Goal: Task Accomplishment & Management: Complete application form

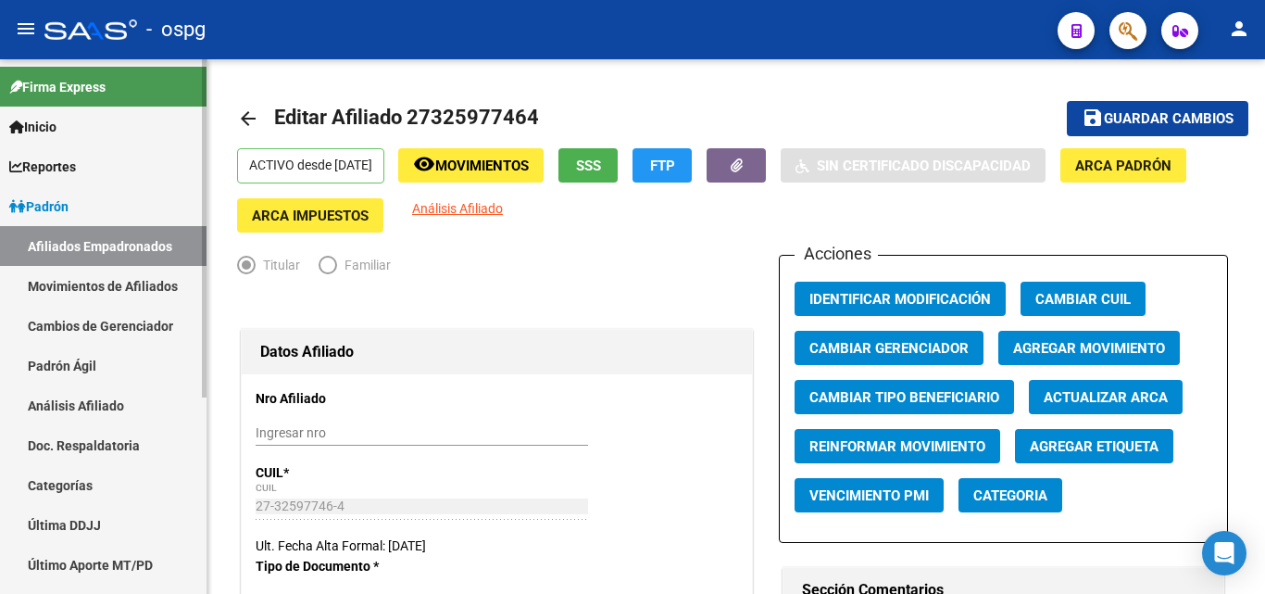
click at [62, 200] on span "Padrón" at bounding box center [38, 206] width 59 height 20
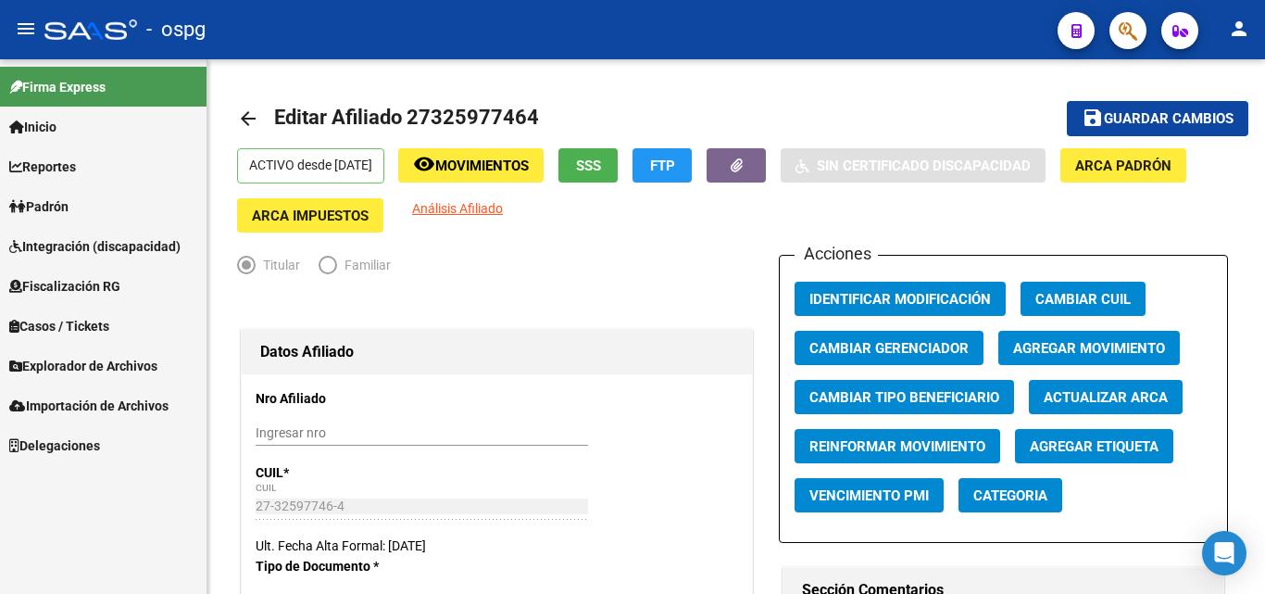
click at [48, 205] on span "Padrón" at bounding box center [38, 206] width 59 height 20
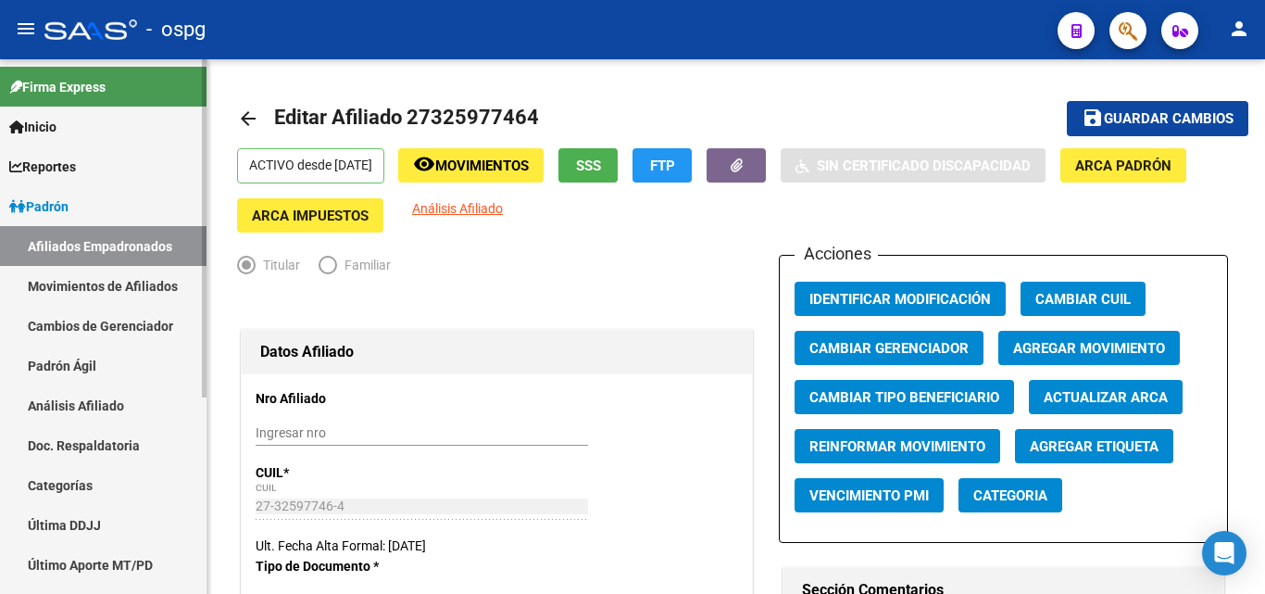
click at [77, 408] on link "Análisis Afiliado" at bounding box center [103, 405] width 207 height 40
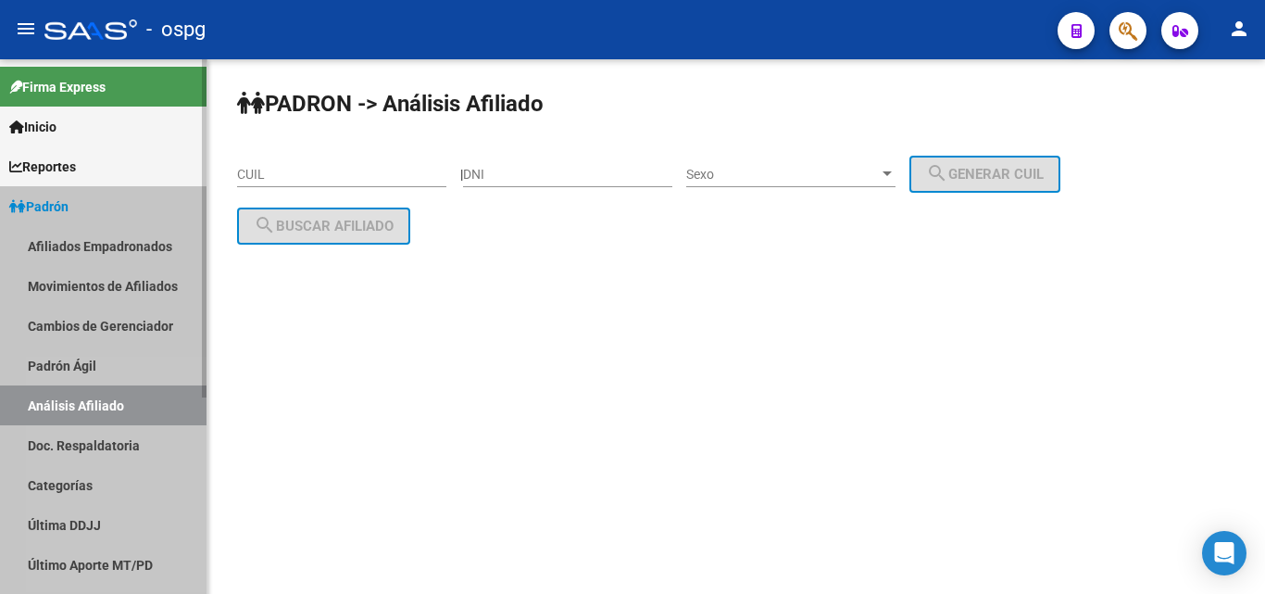
click at [77, 408] on link "Análisis Afiliado" at bounding box center [103, 405] width 207 height 40
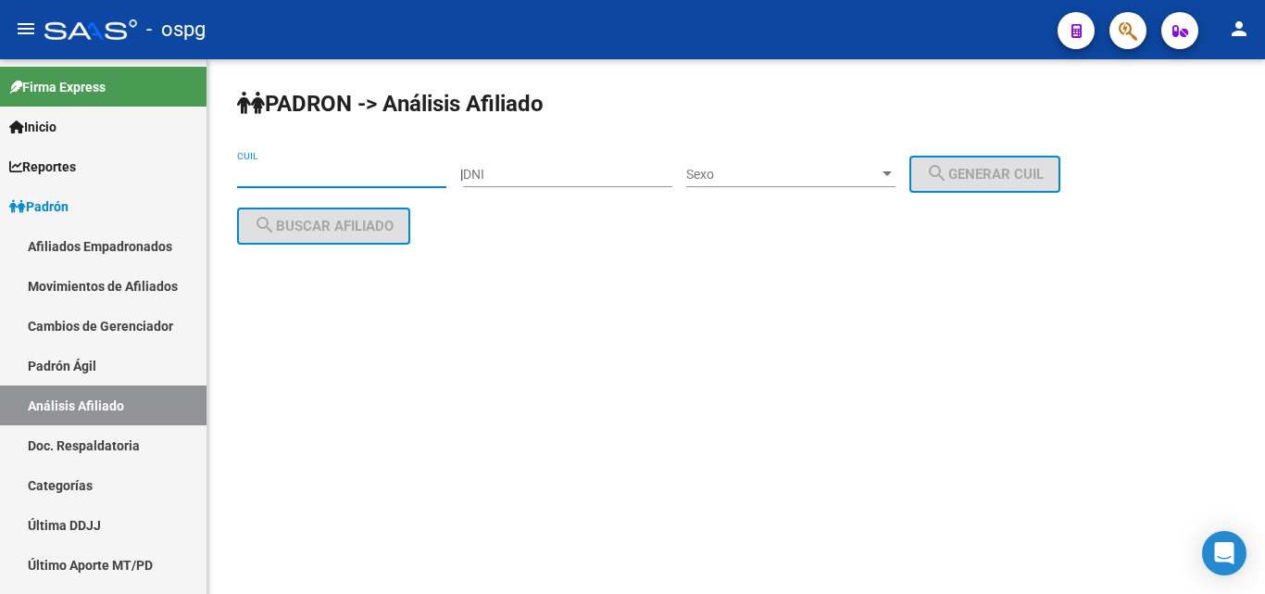
click at [249, 174] on input "CUIL" at bounding box center [341, 175] width 209 height 16
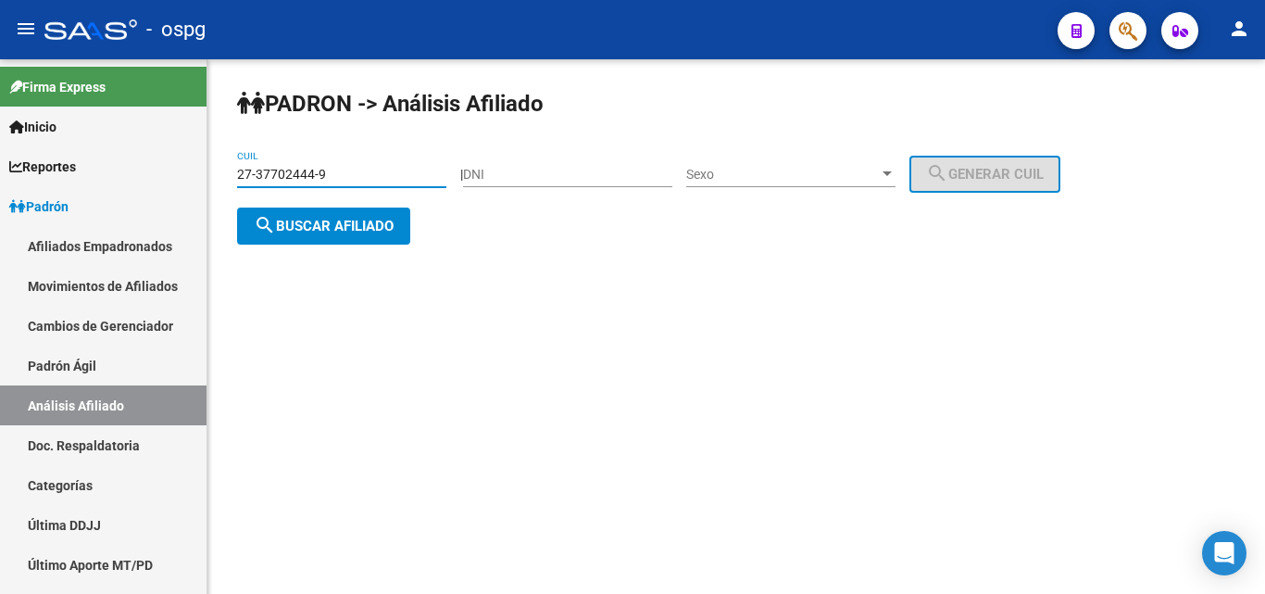
type input "27-37702444-9"
click at [361, 232] on span "search Buscar afiliado" at bounding box center [324, 226] width 140 height 17
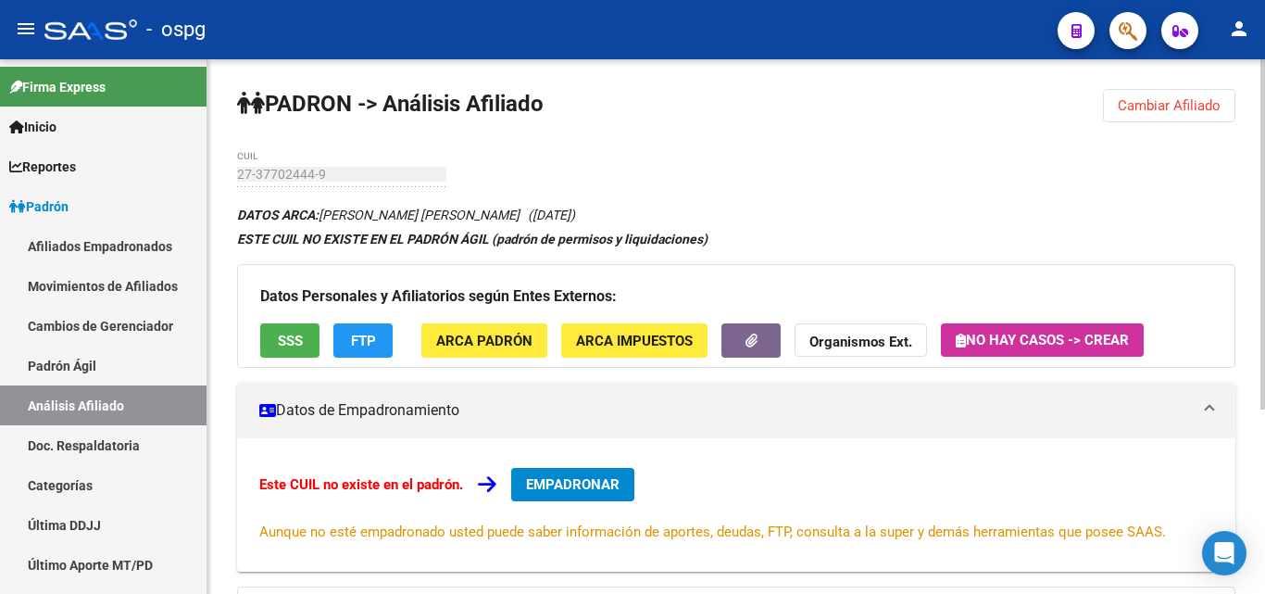
click at [591, 487] on span "EMPADRONAR" at bounding box center [573, 484] width 94 height 17
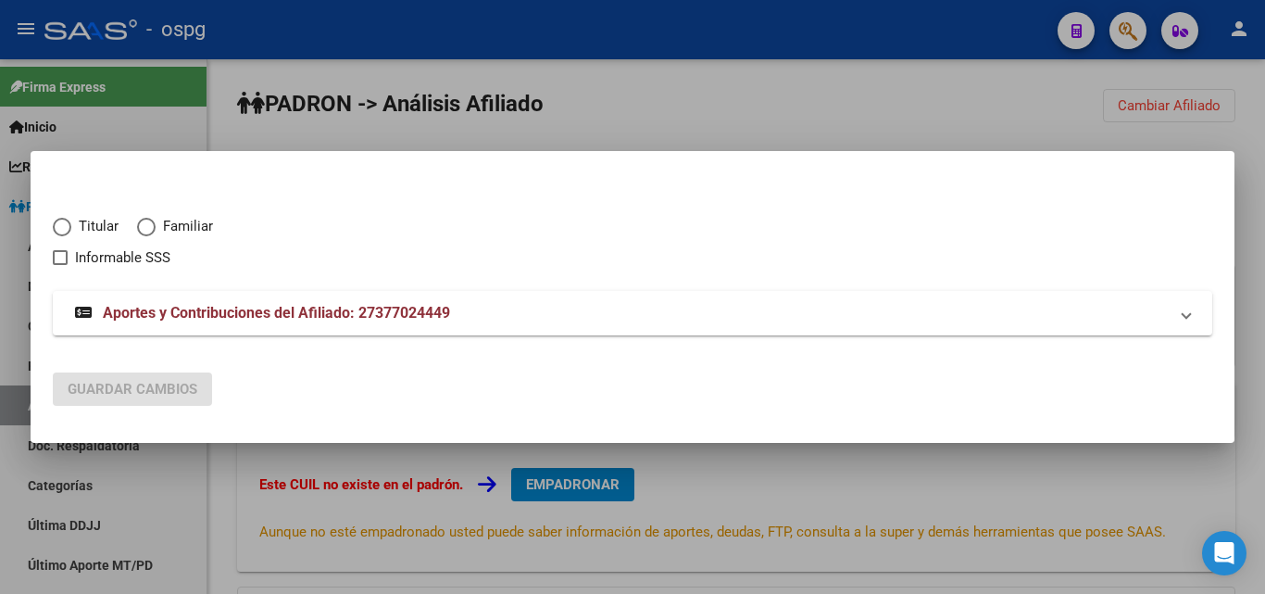
click at [70, 228] on span "Elija una opción" at bounding box center [62, 227] width 19 height 19
click at [70, 228] on input "Titular" at bounding box center [62, 227] width 19 height 19
radio input "true"
checkbox input "true"
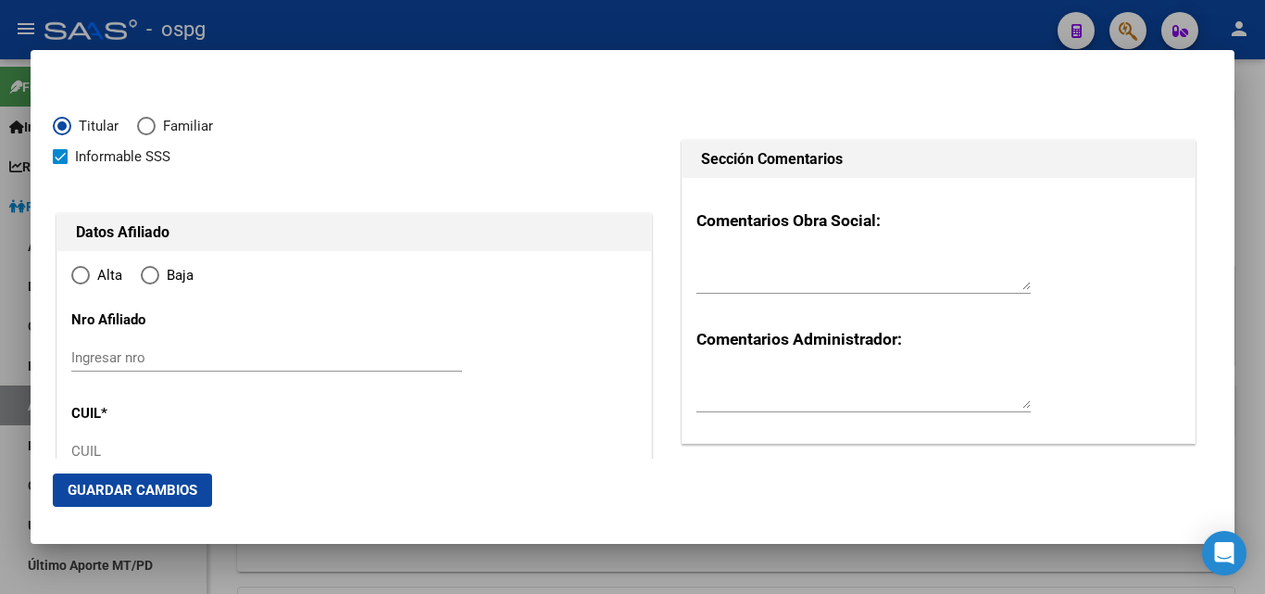
type input "27-37702444-9"
type input "37702444"
type input "MORILLO"
type input "[PERSON_NAME] [PERSON_NAME]"
type input "[DATE]"
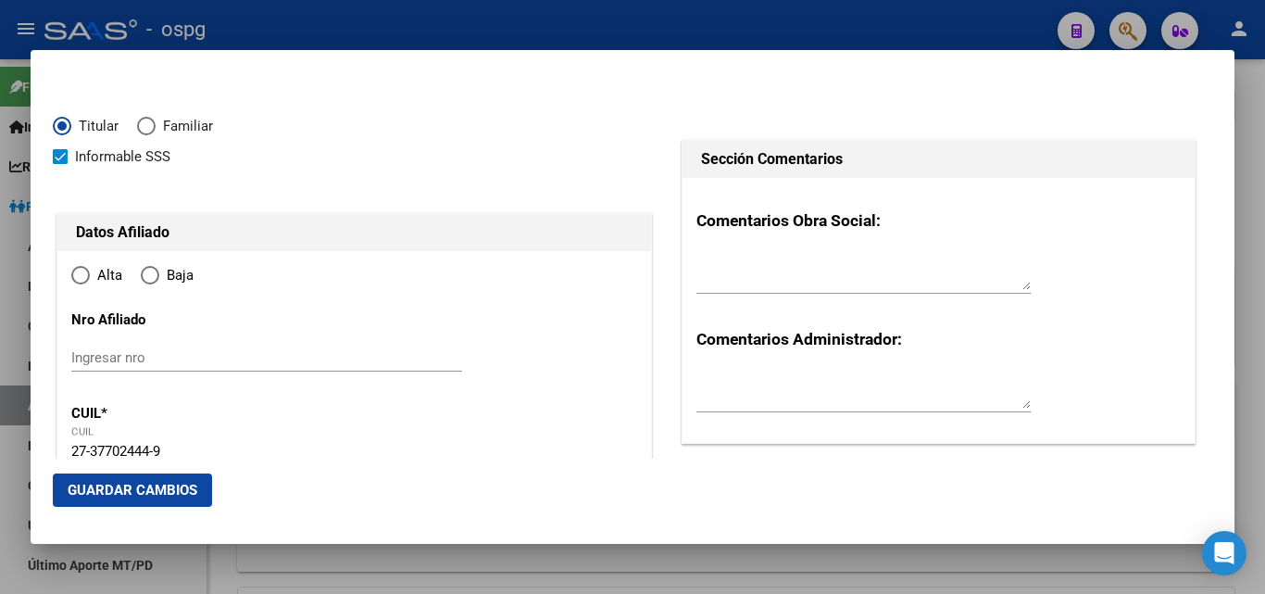
type input "[PERSON_NAME]"
type input "1682"
type input "SAN [PERSON_NAME]"
type input "7141"
type input "0"
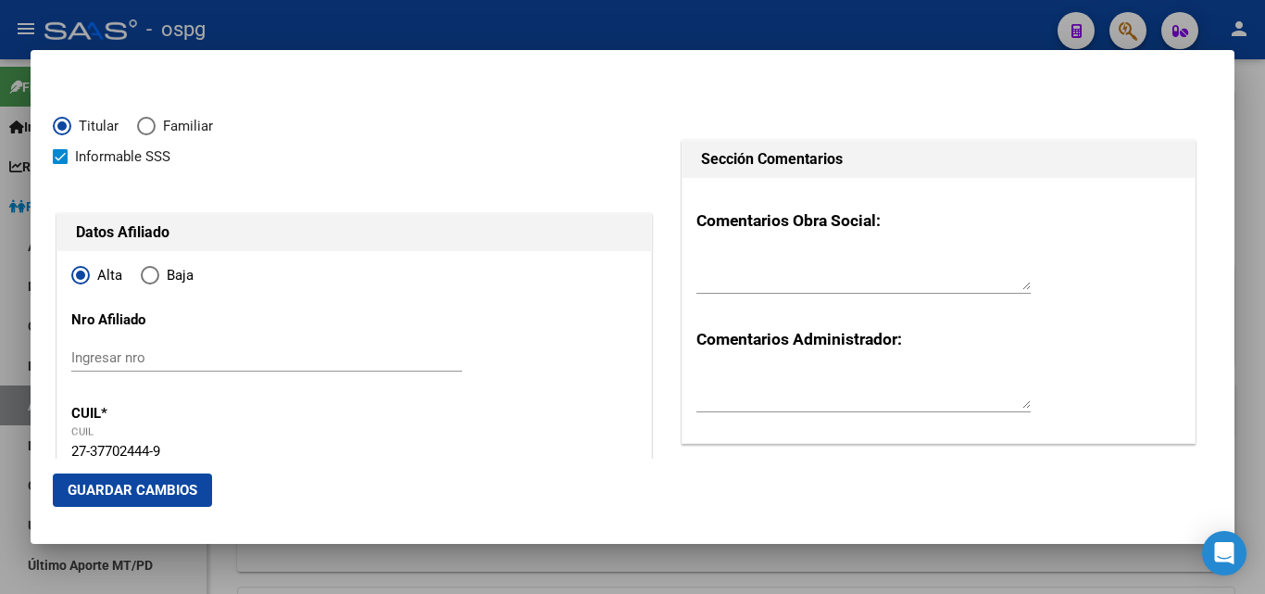
radio input "true"
type input "[PERSON_NAME]"
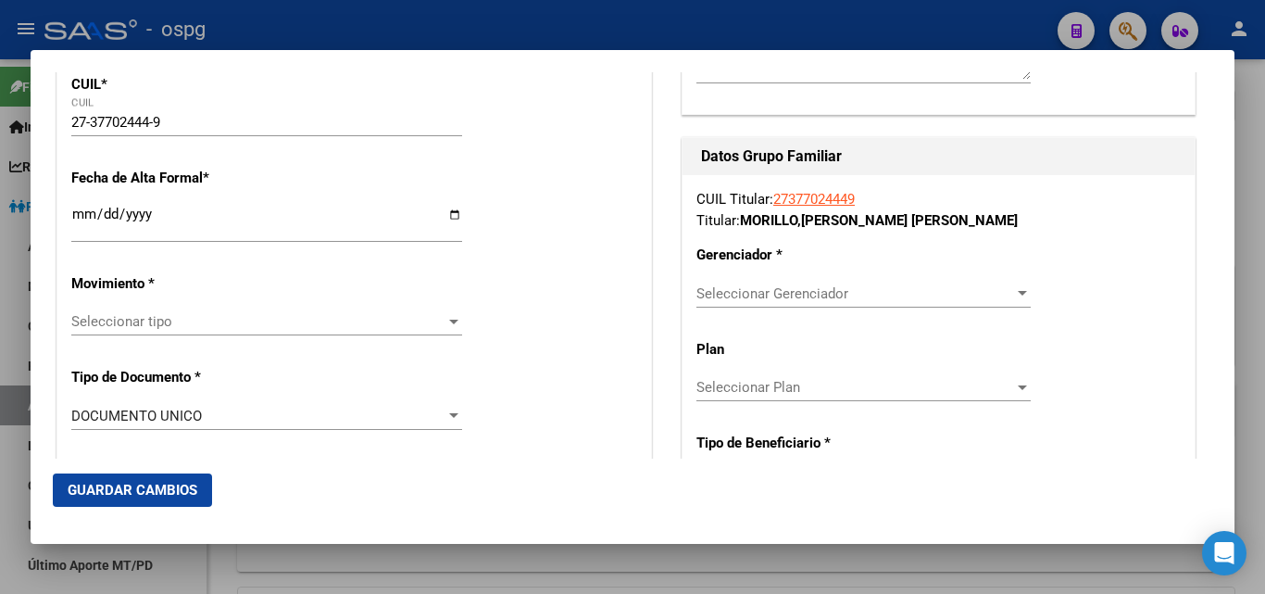
scroll to position [283, 0]
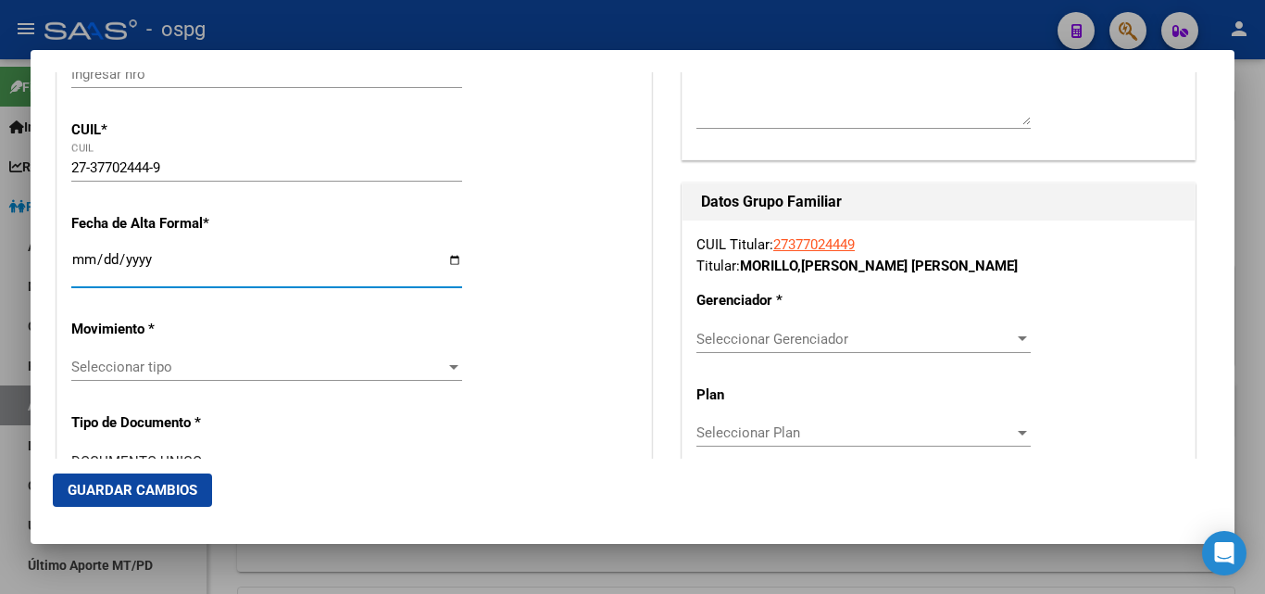
click at [76, 264] on input "Ingresar fecha" at bounding box center [266, 267] width 391 height 30
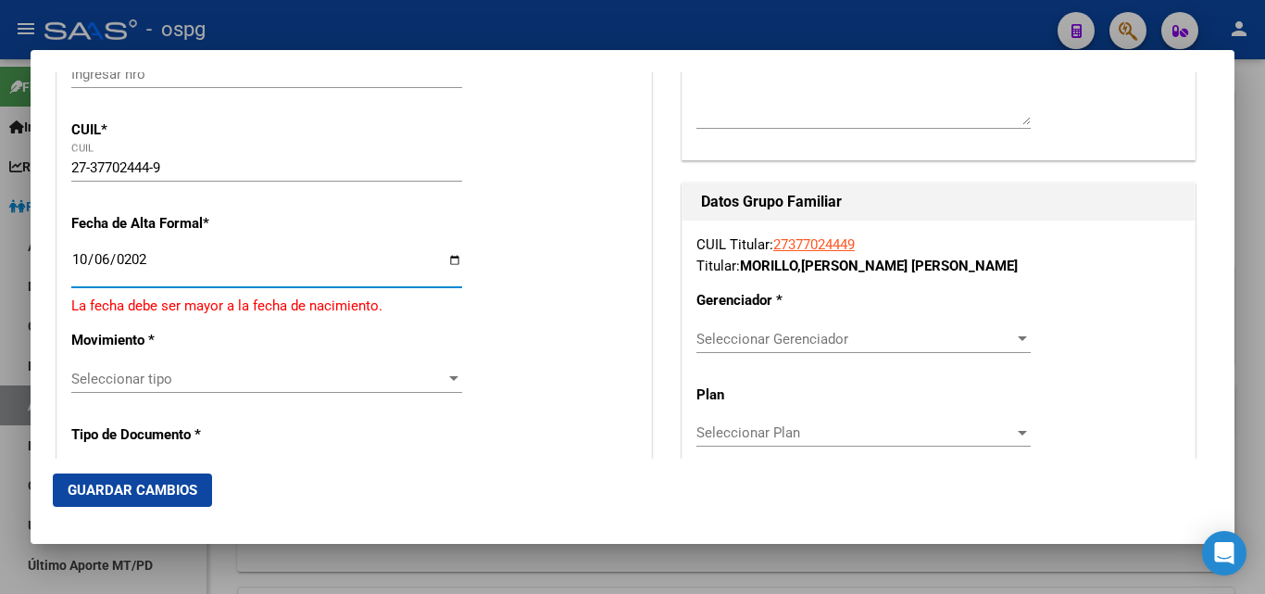
type input "[DATE]"
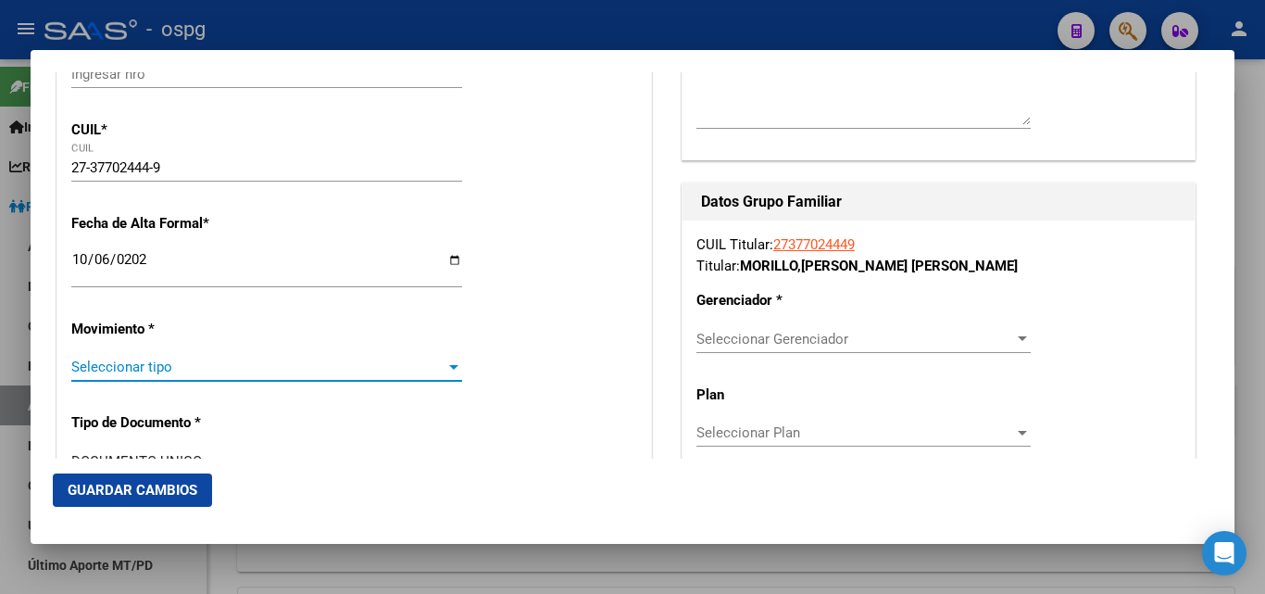
click at [456, 364] on div at bounding box center [454, 366] width 17 height 15
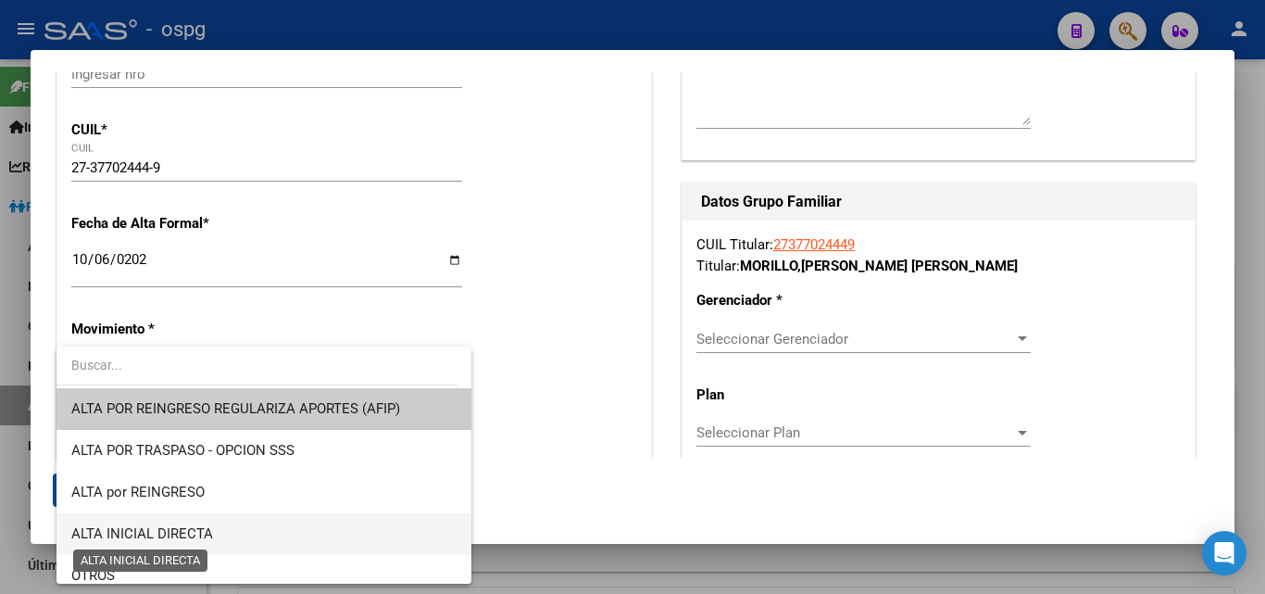
click at [170, 534] on span "ALTA INICIAL DIRECTA" at bounding box center [142, 533] width 142 height 17
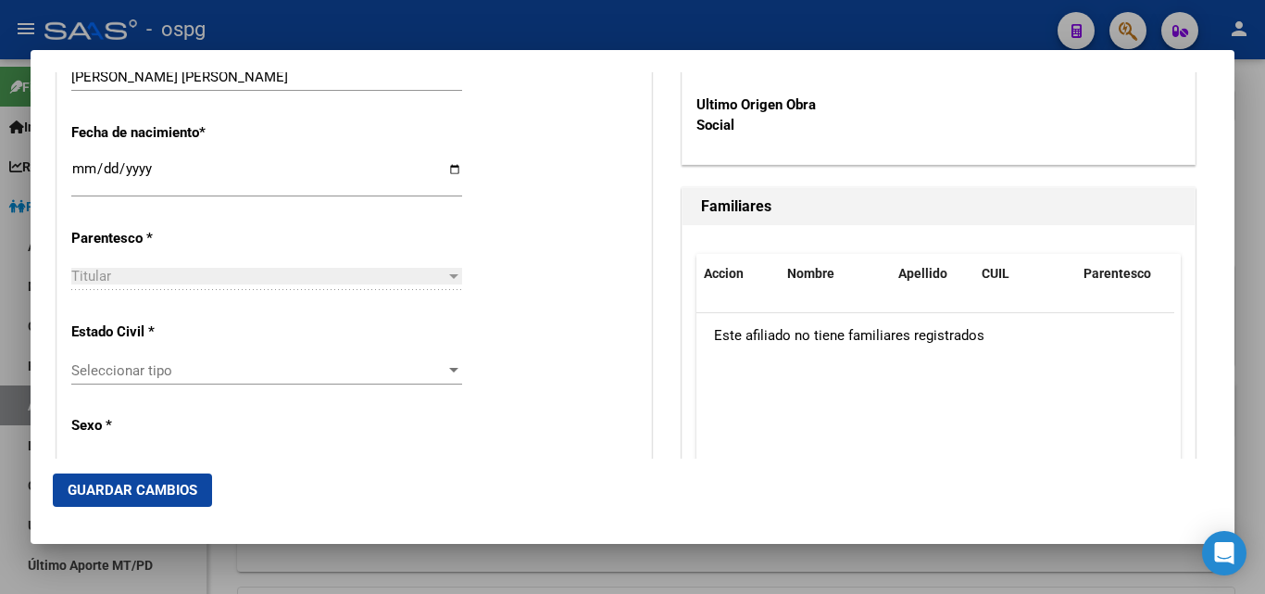
scroll to position [979, 0]
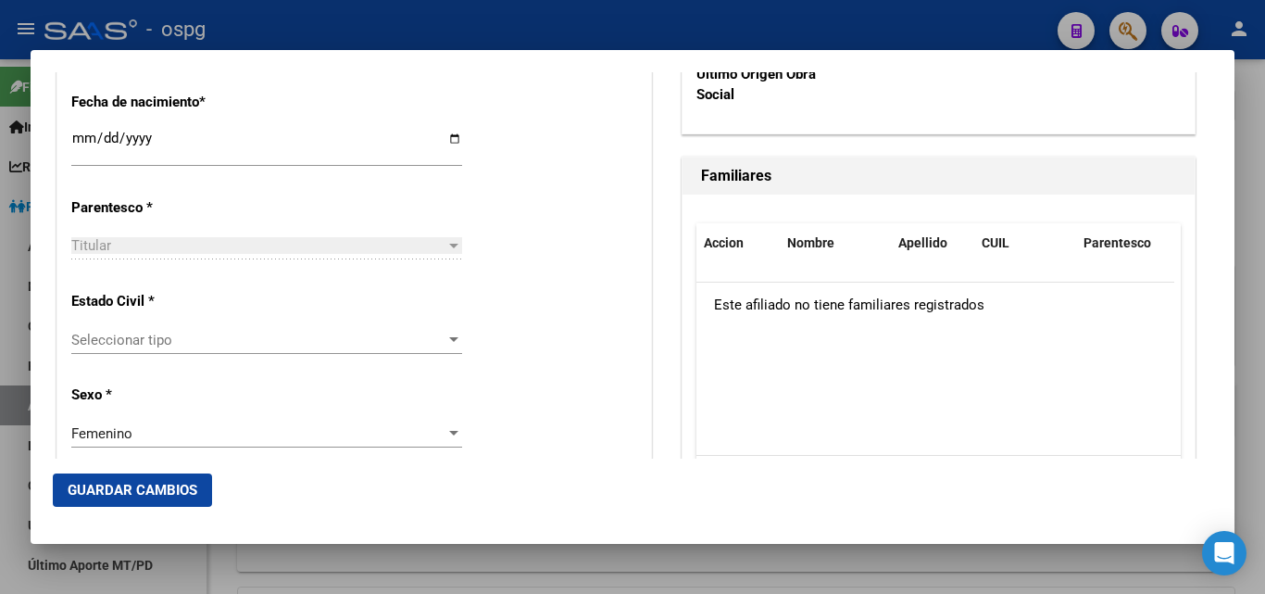
click at [449, 333] on div at bounding box center [454, 340] width 17 height 15
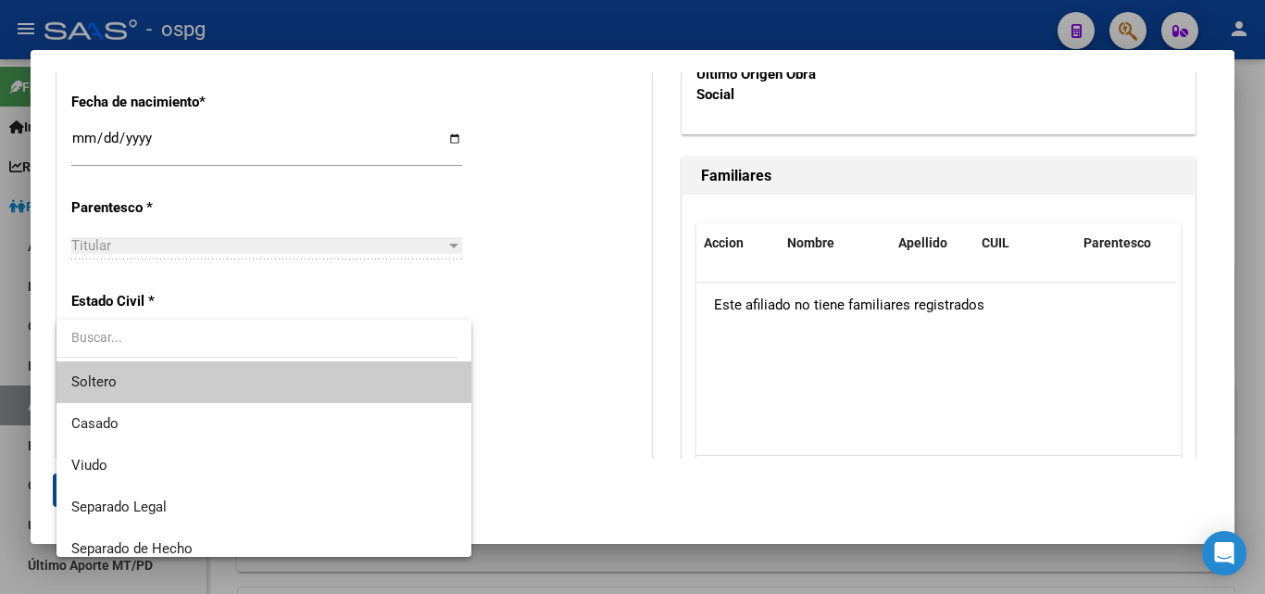
click at [118, 386] on span "Soltero" at bounding box center [263, 382] width 385 height 42
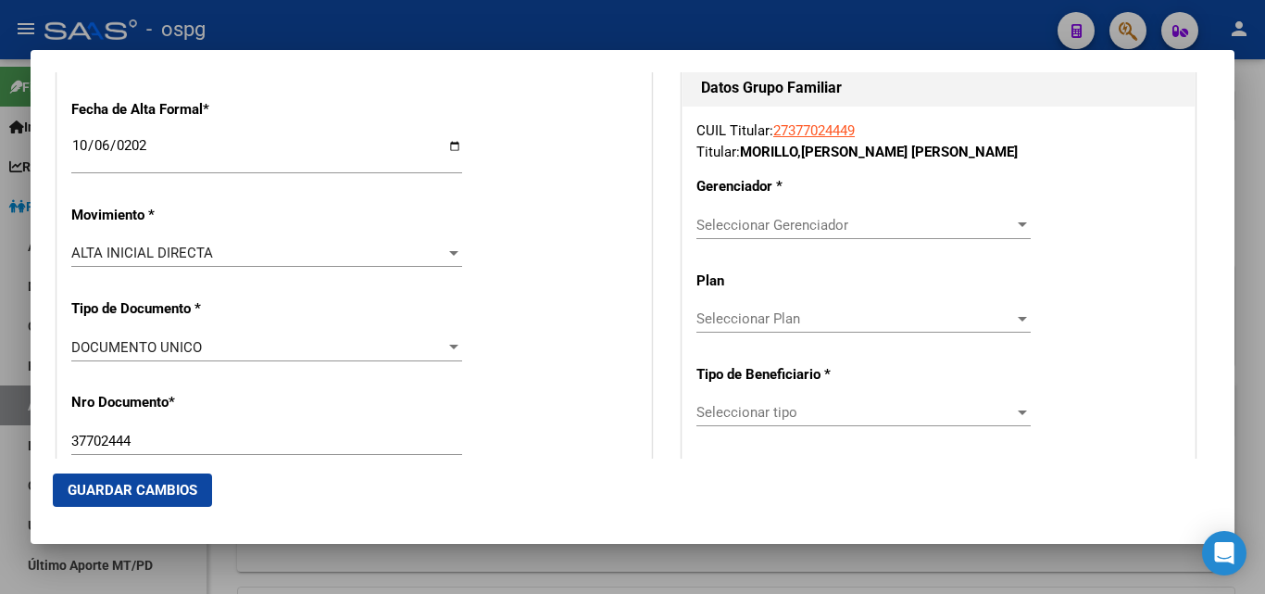
scroll to position [406, 0]
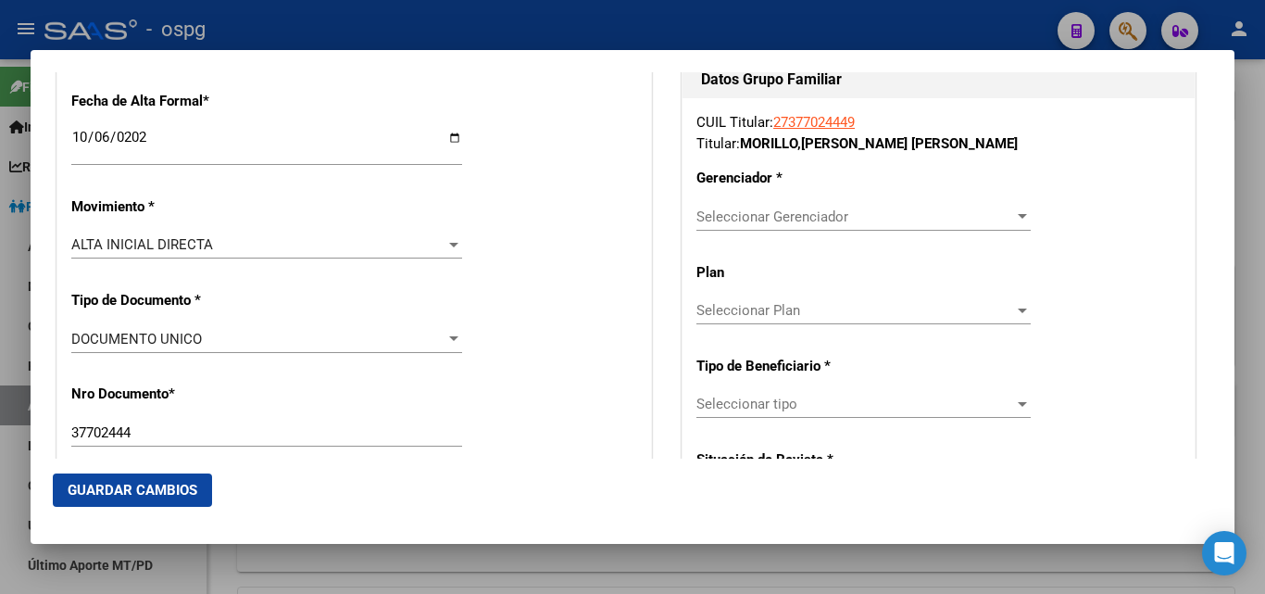
click at [1014, 217] on div at bounding box center [1022, 216] width 17 height 15
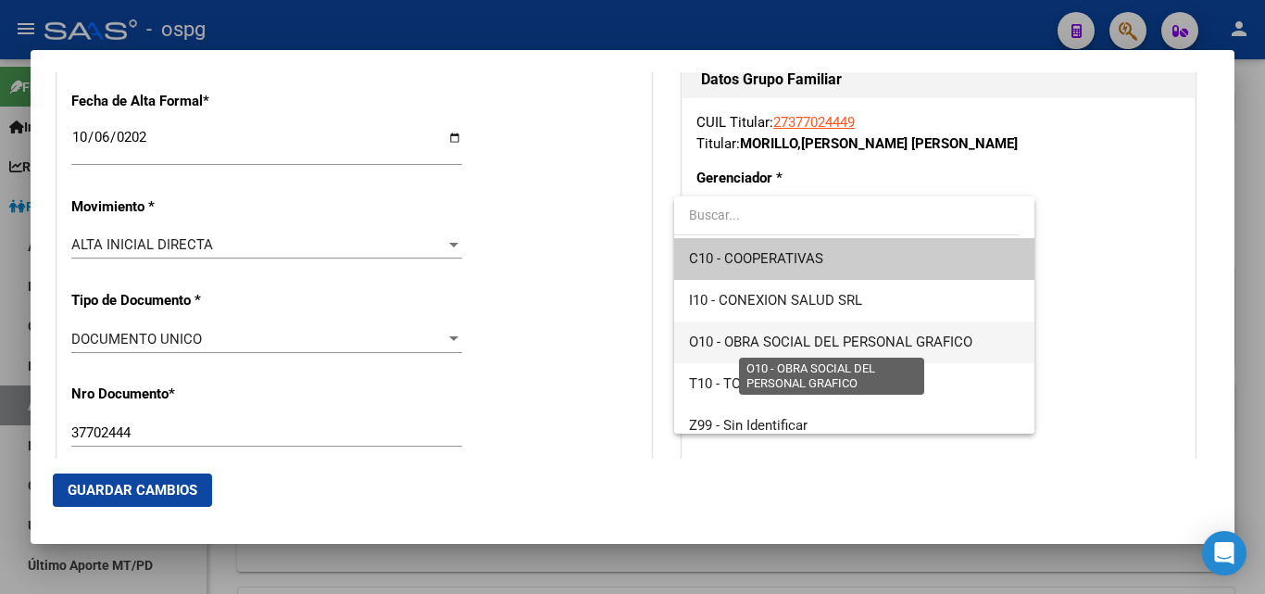
click at [868, 333] on span "O10 - OBRA SOCIAL DEL PERSONAL GRAFICO" at bounding box center [830, 341] width 283 height 17
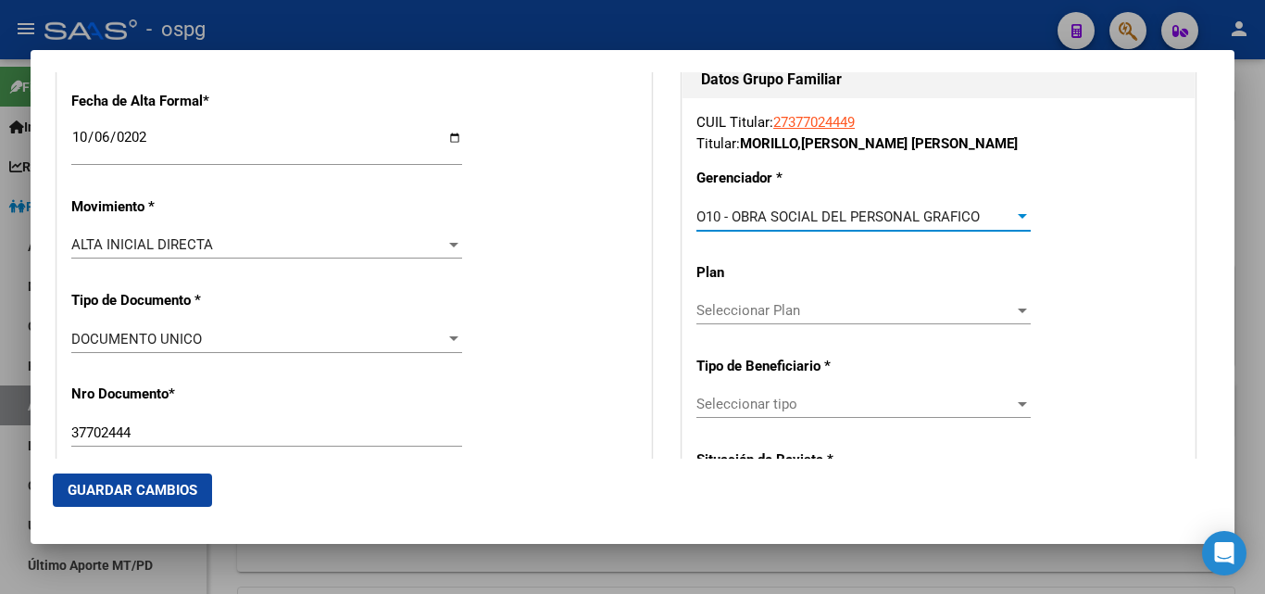
click at [1018, 402] on div at bounding box center [1022, 404] width 9 height 5
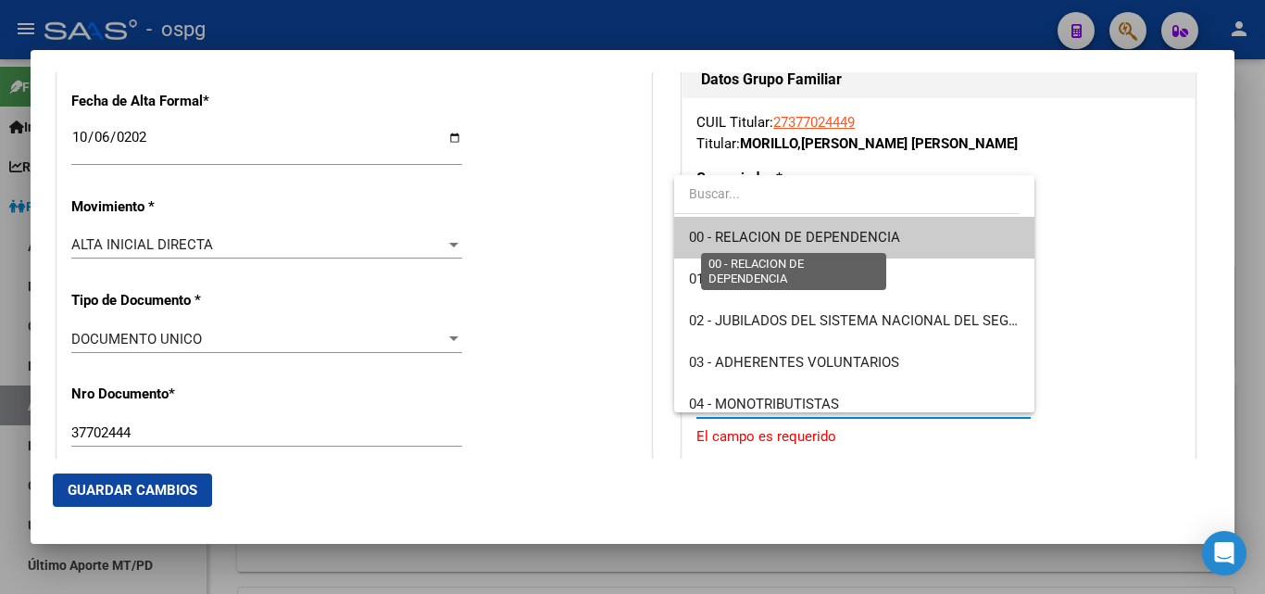
click at [872, 239] on span "00 - RELACION DE DEPENDENCIA" at bounding box center [794, 237] width 211 height 17
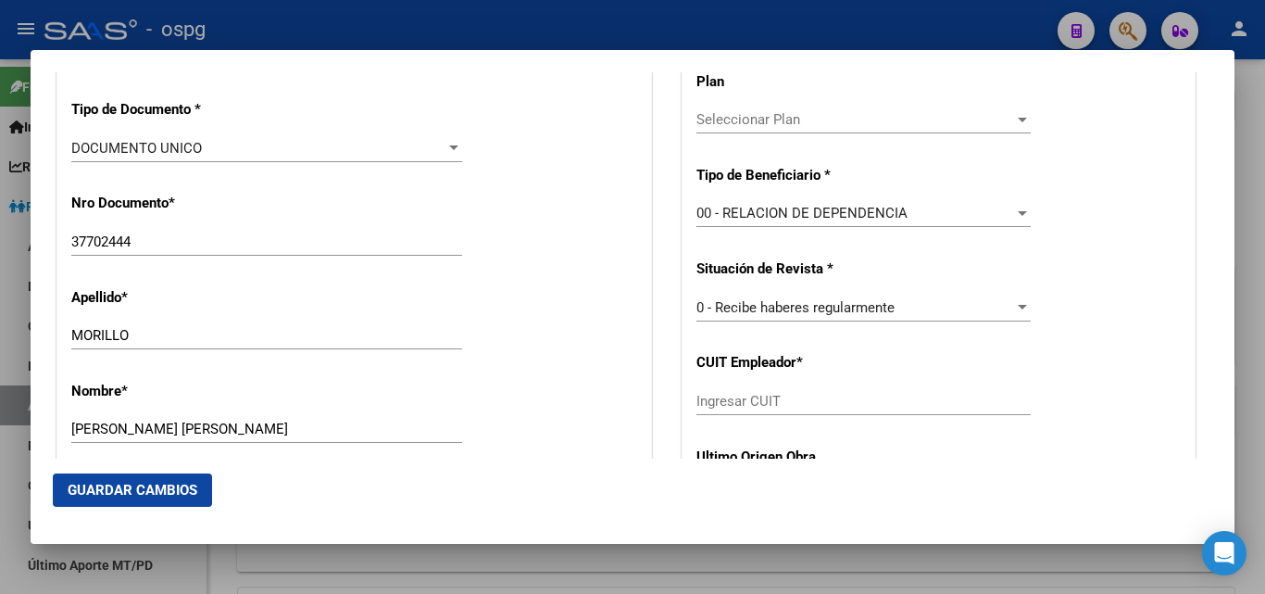
scroll to position [612, 0]
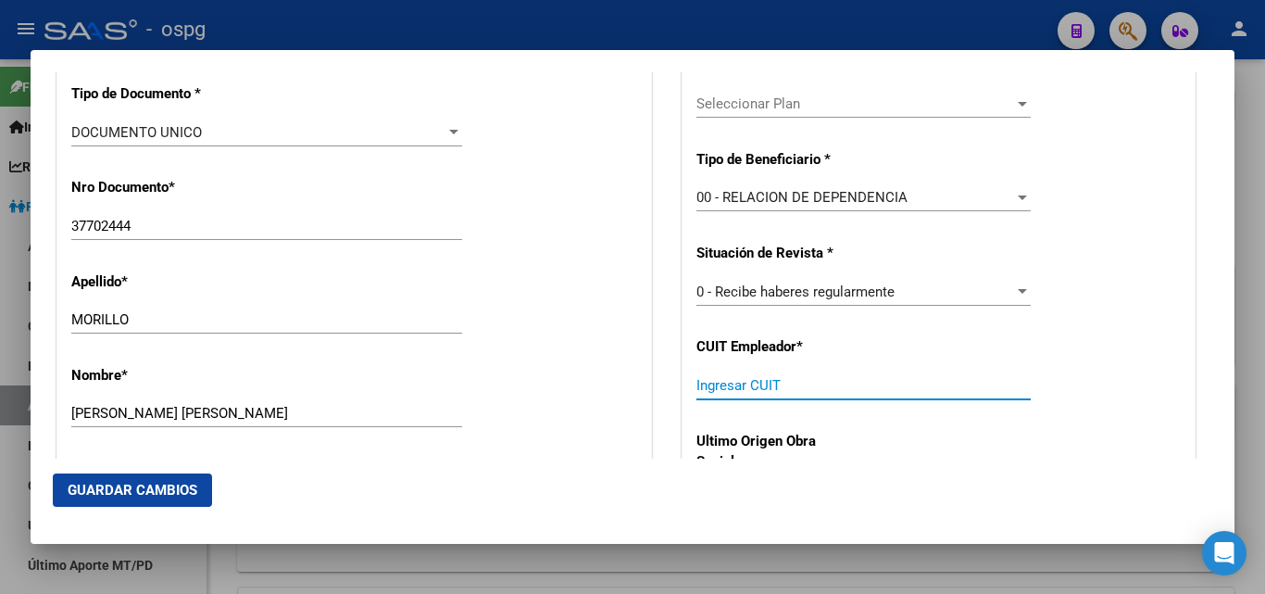
click at [752, 380] on input "Ingresar CUIT" at bounding box center [864, 385] width 334 height 17
type input "30-64636267-5"
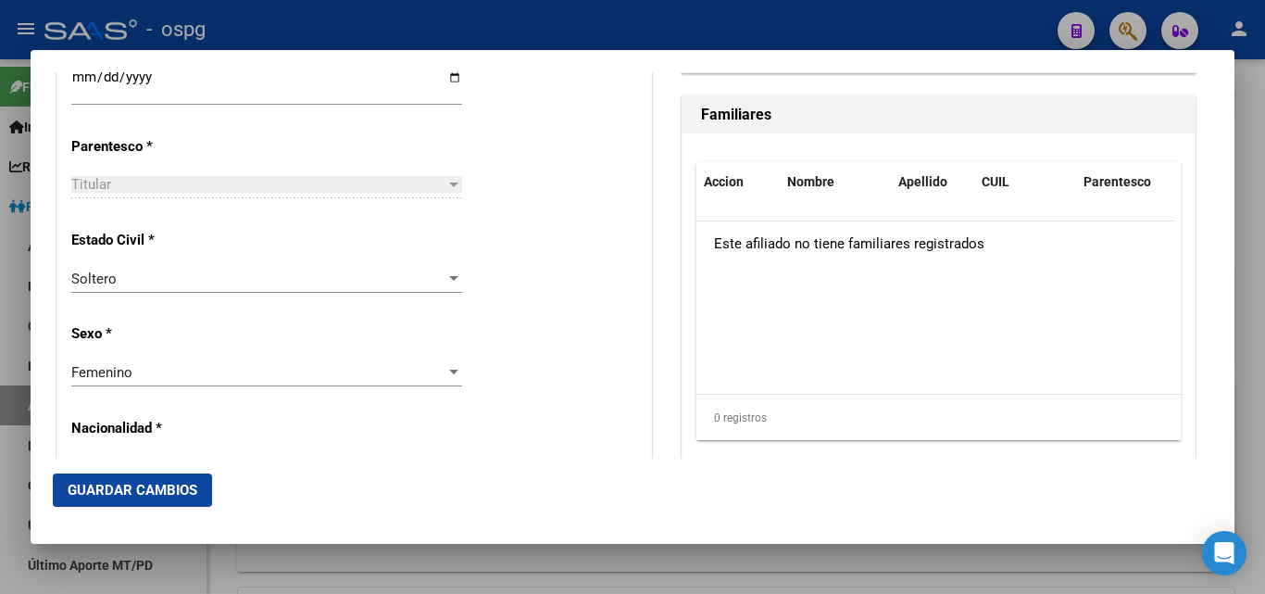
scroll to position [1025, 0]
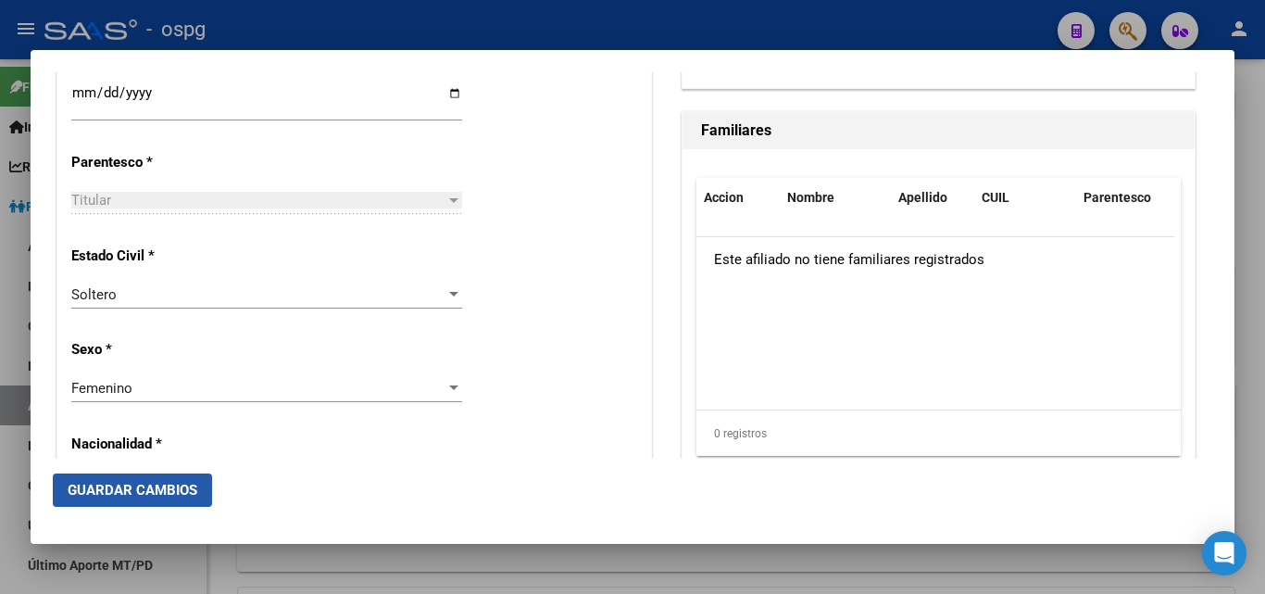
click at [160, 499] on button "Guardar Cambios" at bounding box center [132, 489] width 159 height 33
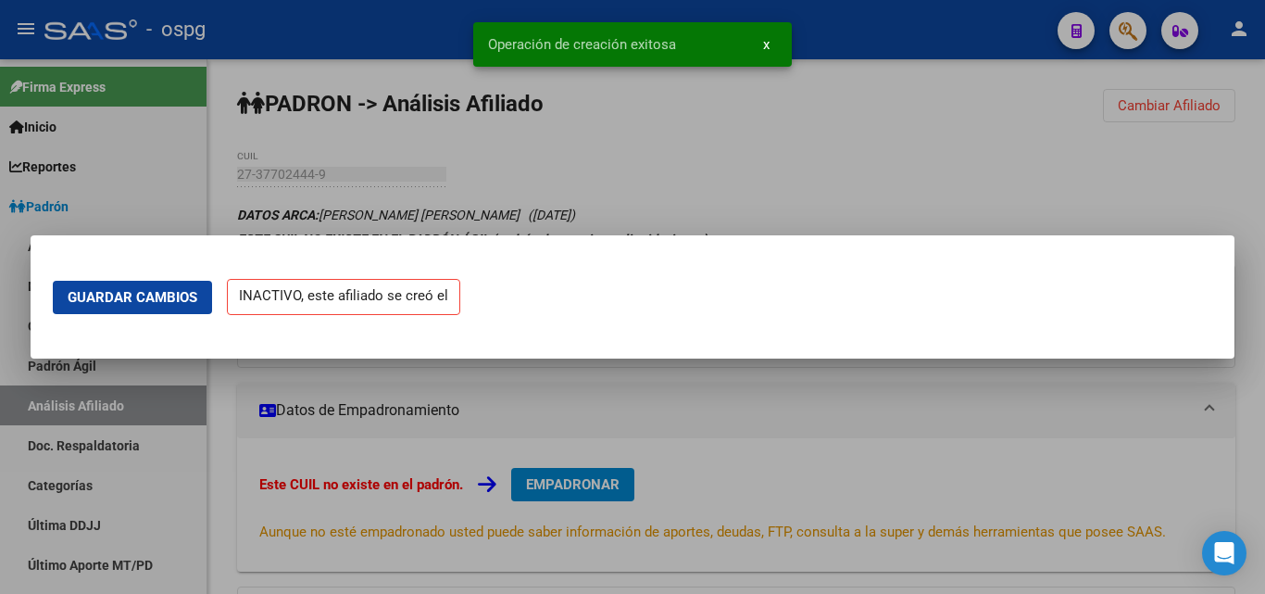
scroll to position [0, 0]
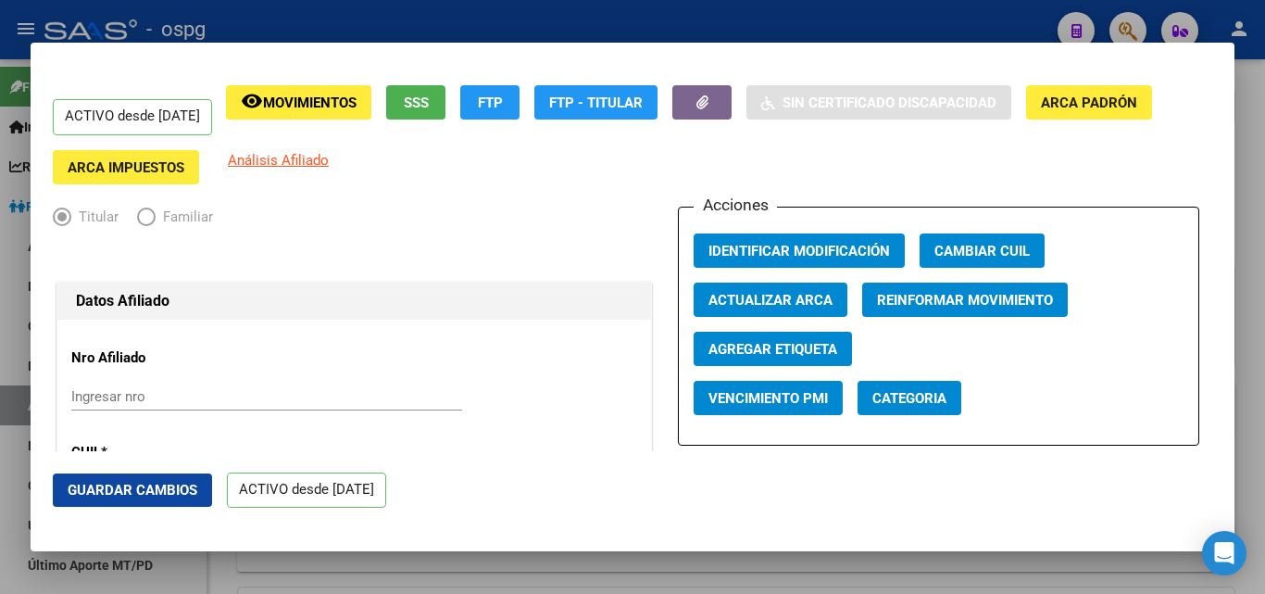
click at [1245, 222] on div at bounding box center [632, 297] width 1265 height 594
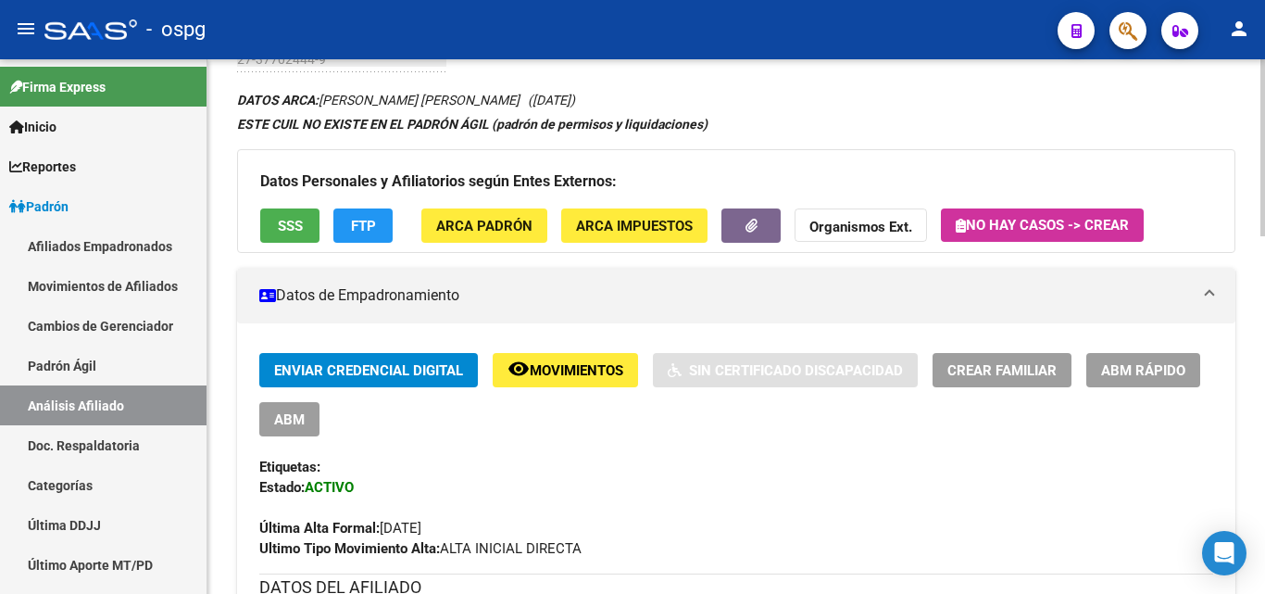
scroll to position [120, 0]
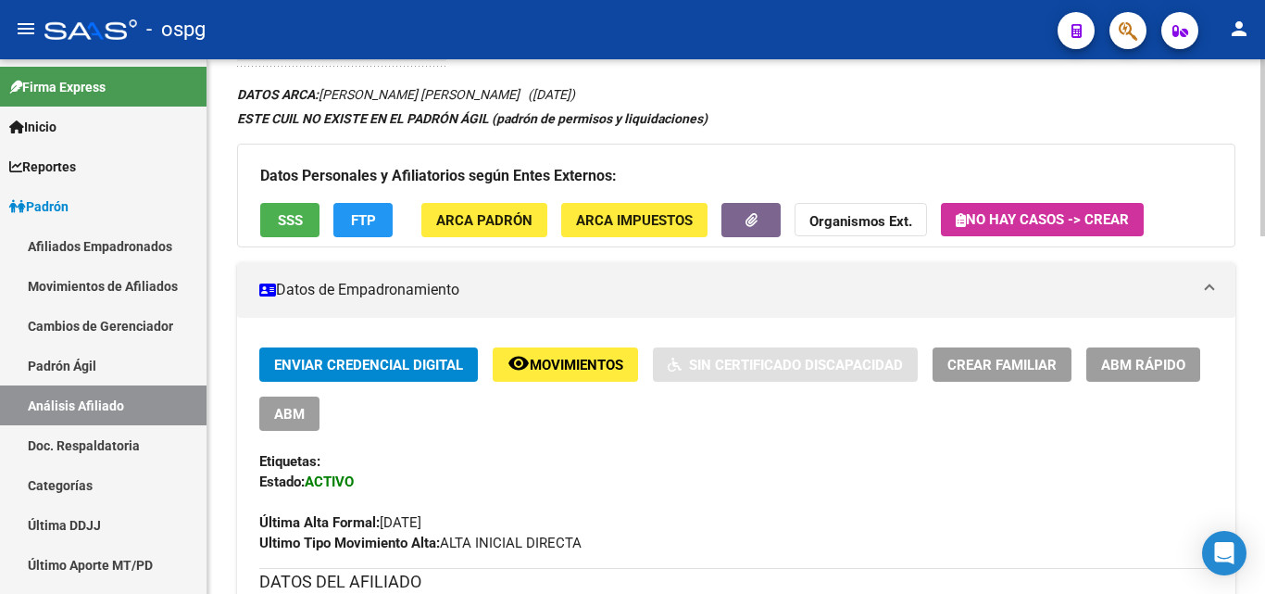
click at [1264, 226] on div at bounding box center [1263, 187] width 5 height 177
click at [1015, 373] on button "Crear Familiar" at bounding box center [1002, 364] width 139 height 34
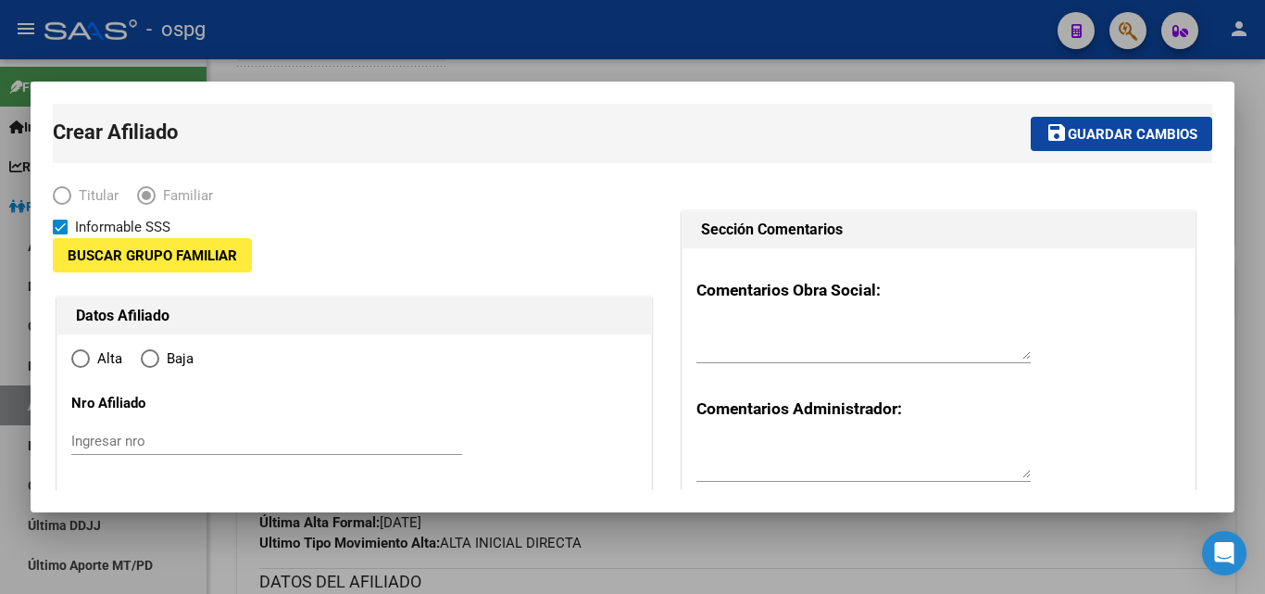
type input "30-64636267-5"
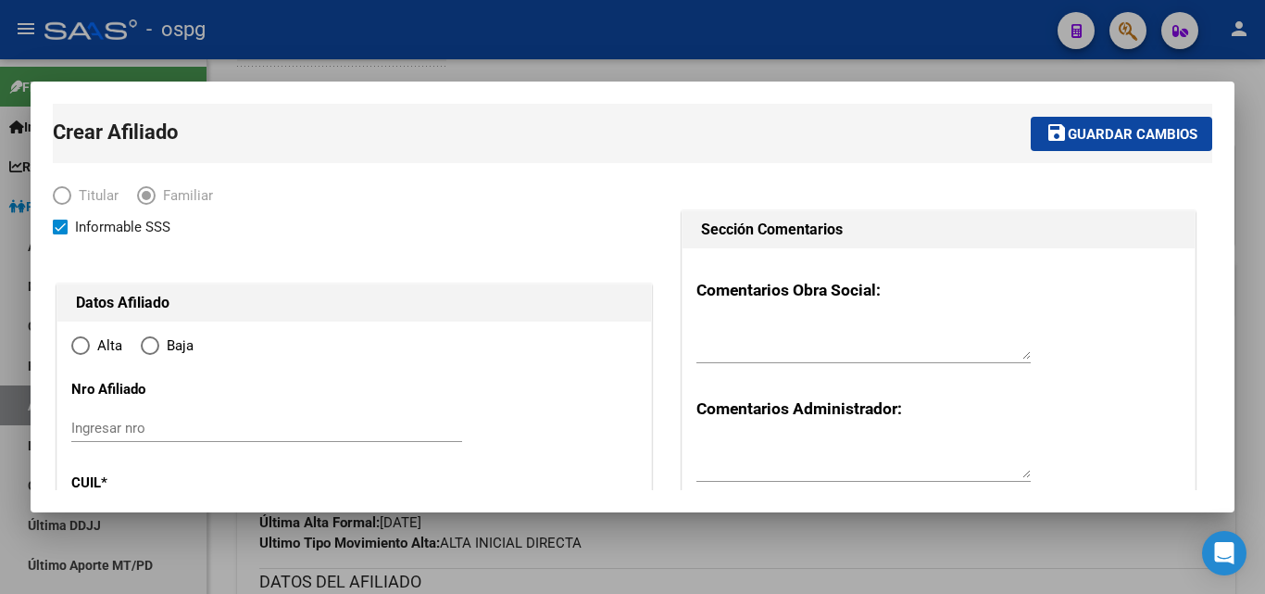
radio input "true"
type input "[PERSON_NAME]"
type input "1682"
type input "SAN [PERSON_NAME]"
type input "7141"
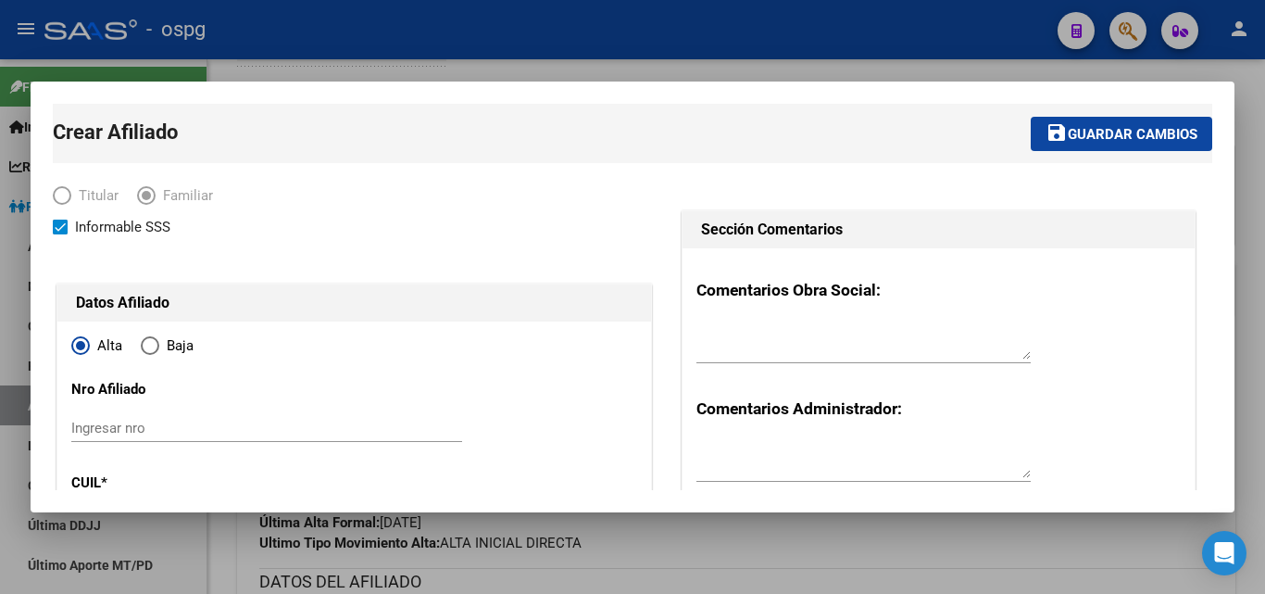
type input "0"
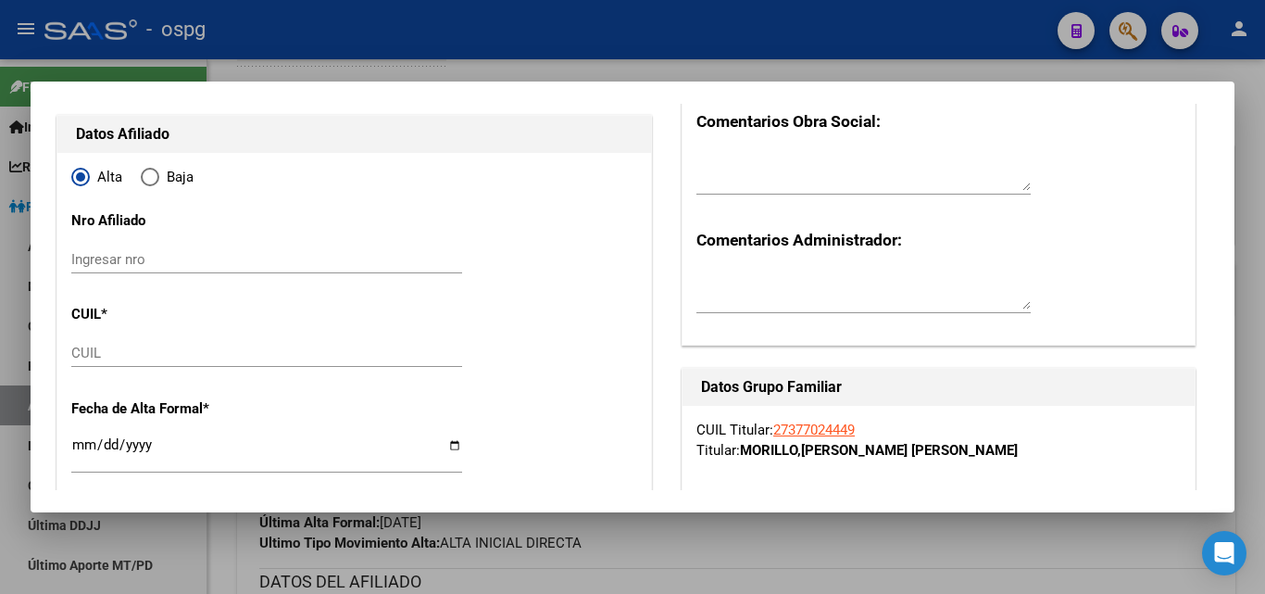
scroll to position [192, 0]
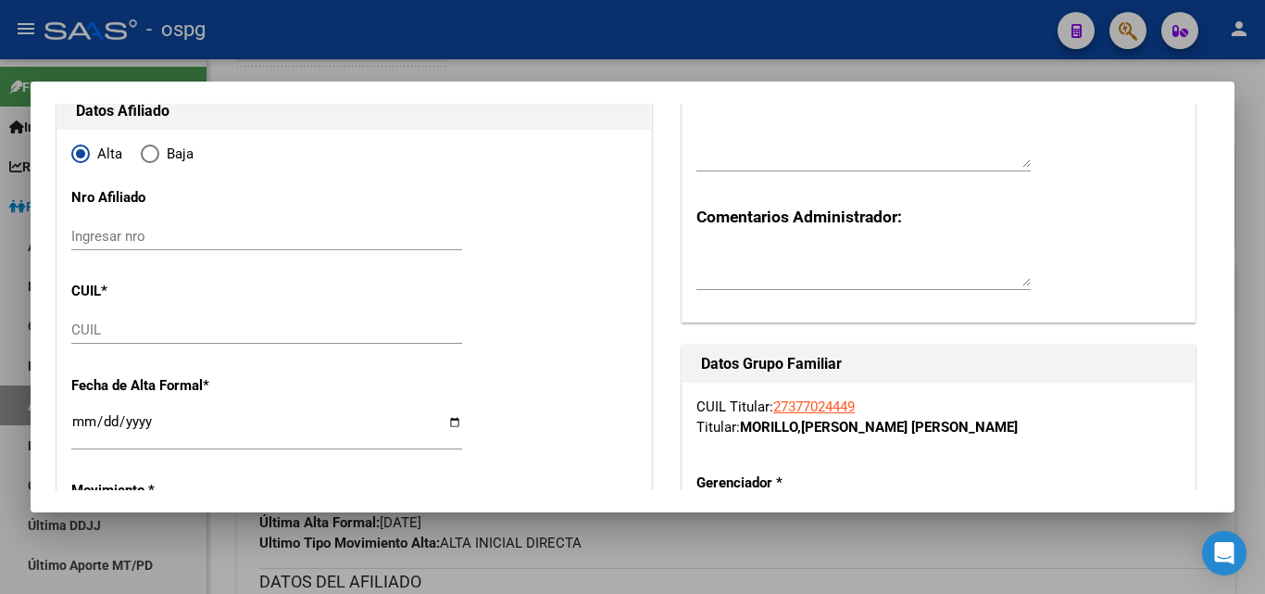
click at [99, 334] on input "CUIL" at bounding box center [266, 329] width 391 height 17
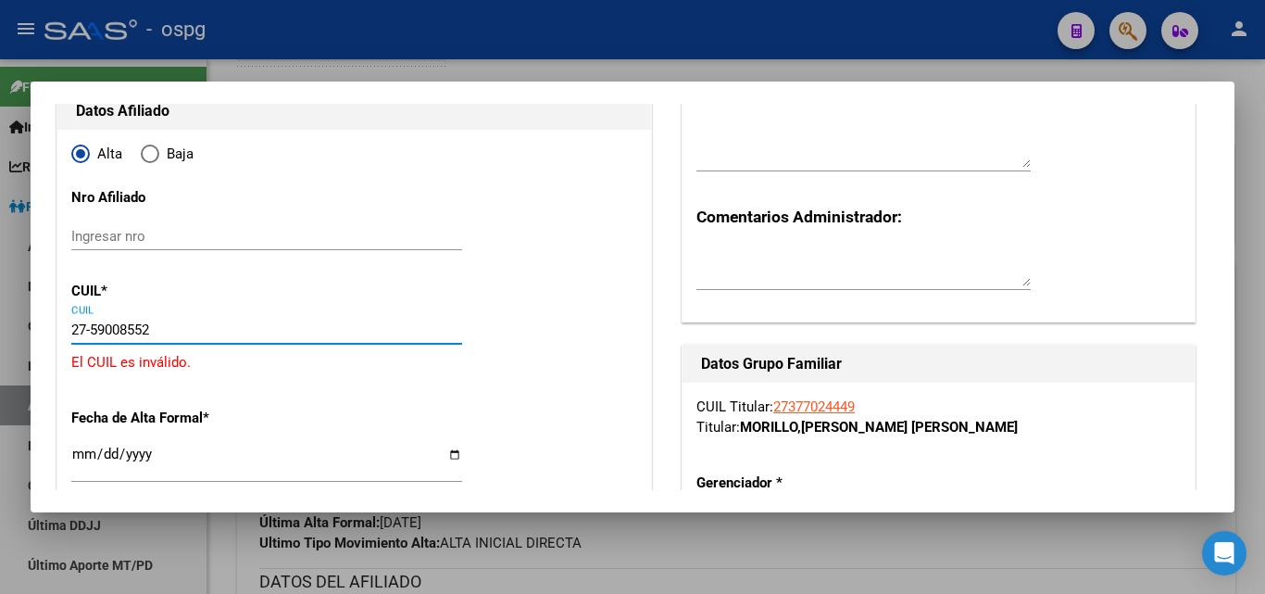
type input "27-59008552-4"
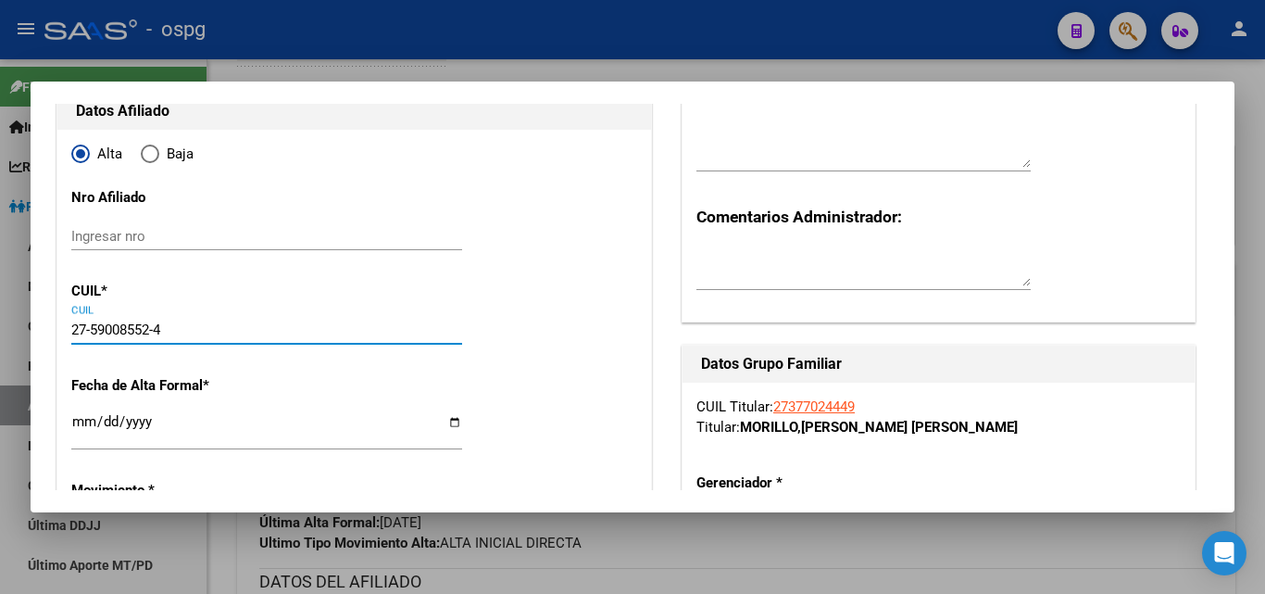
type input "59008552"
type input "MORILLO"
type input "[PERSON_NAME]"
type input "[DATE]"
type input "[PERSON_NAME]"
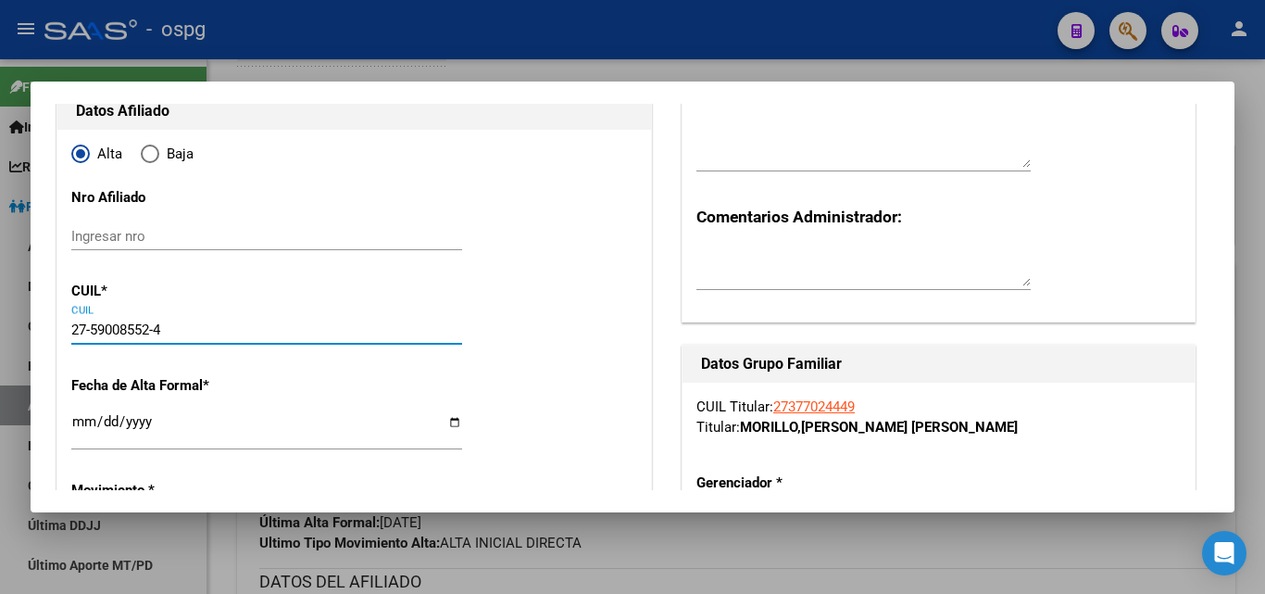
type input "27-59008552-4"
click at [80, 419] on input "Ingresar fecha" at bounding box center [266, 429] width 391 height 30
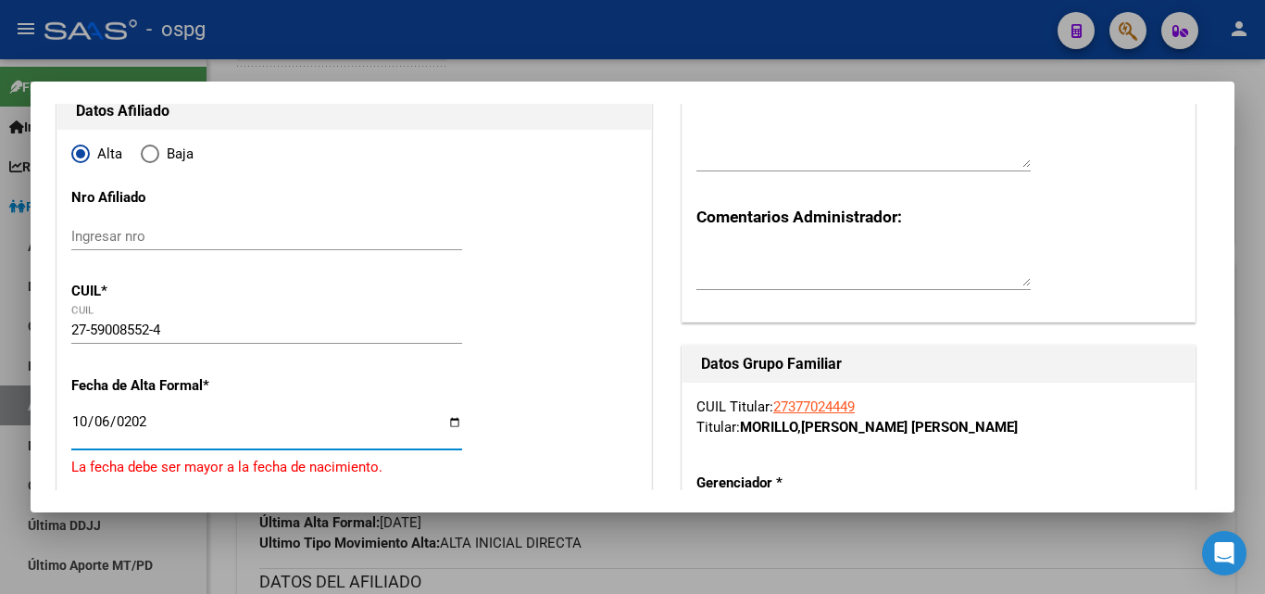
type input "[DATE]"
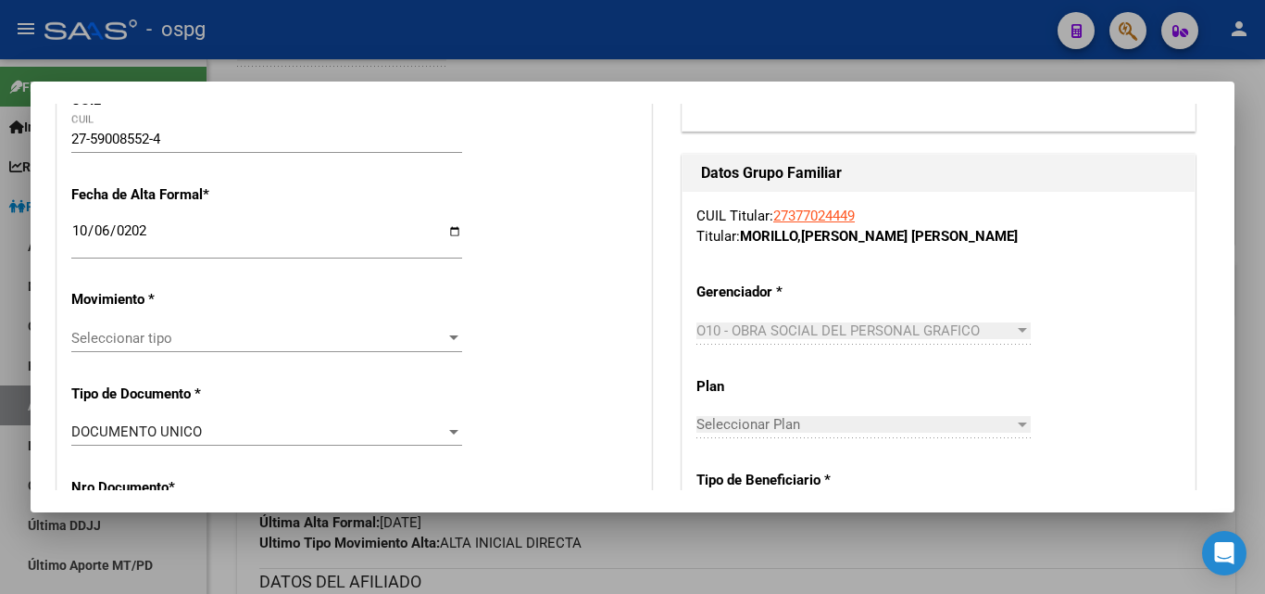
scroll to position [398, 0]
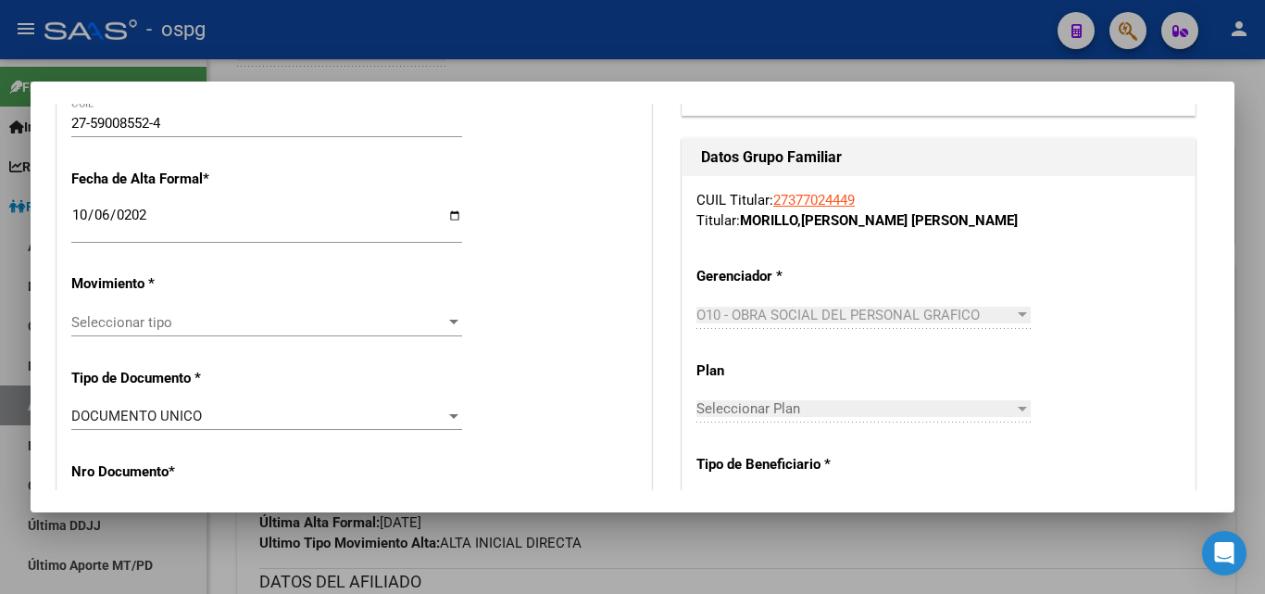
click at [446, 321] on div at bounding box center [454, 322] width 17 height 15
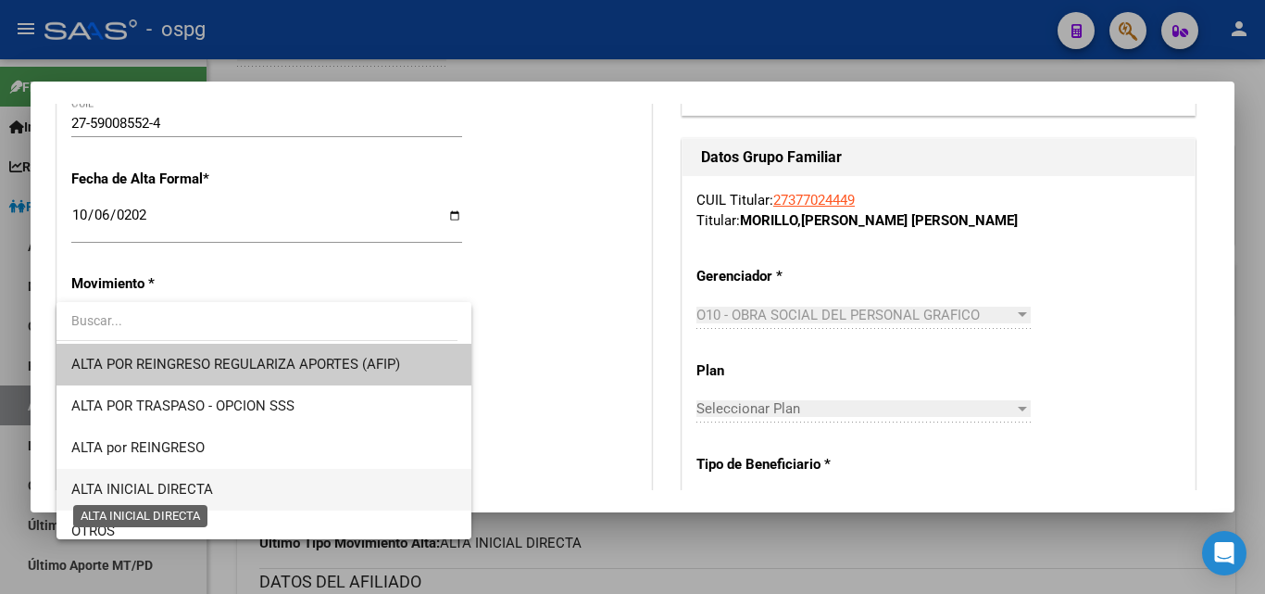
click at [191, 484] on span "ALTA INICIAL DIRECTA" at bounding box center [142, 489] width 142 height 17
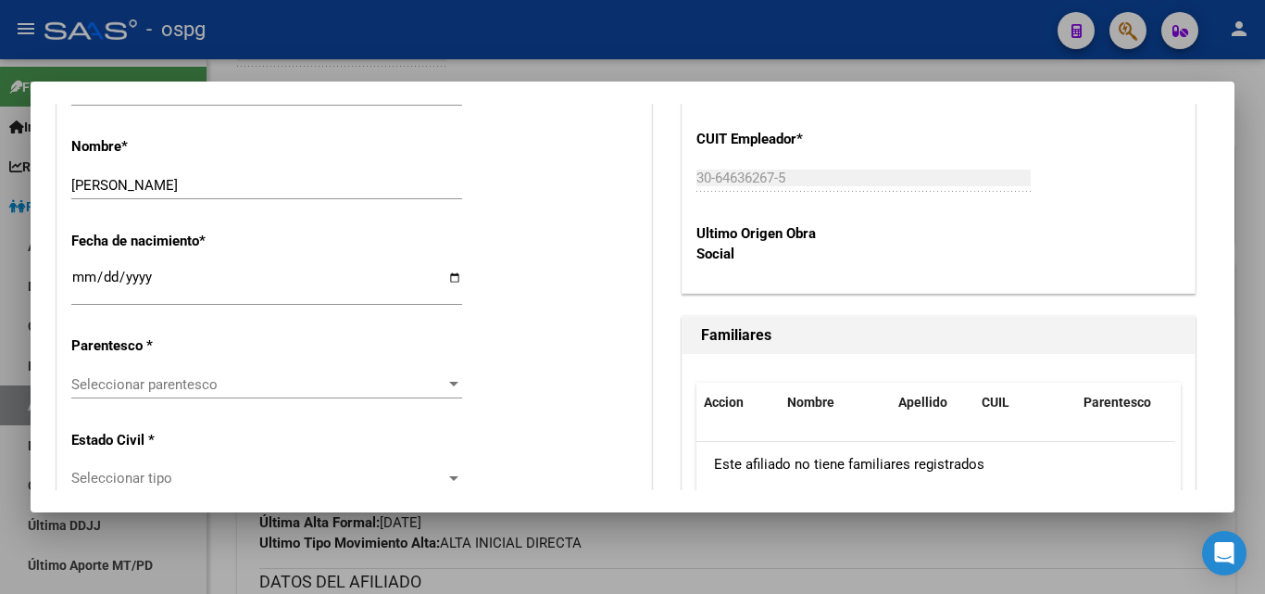
scroll to position [972, 0]
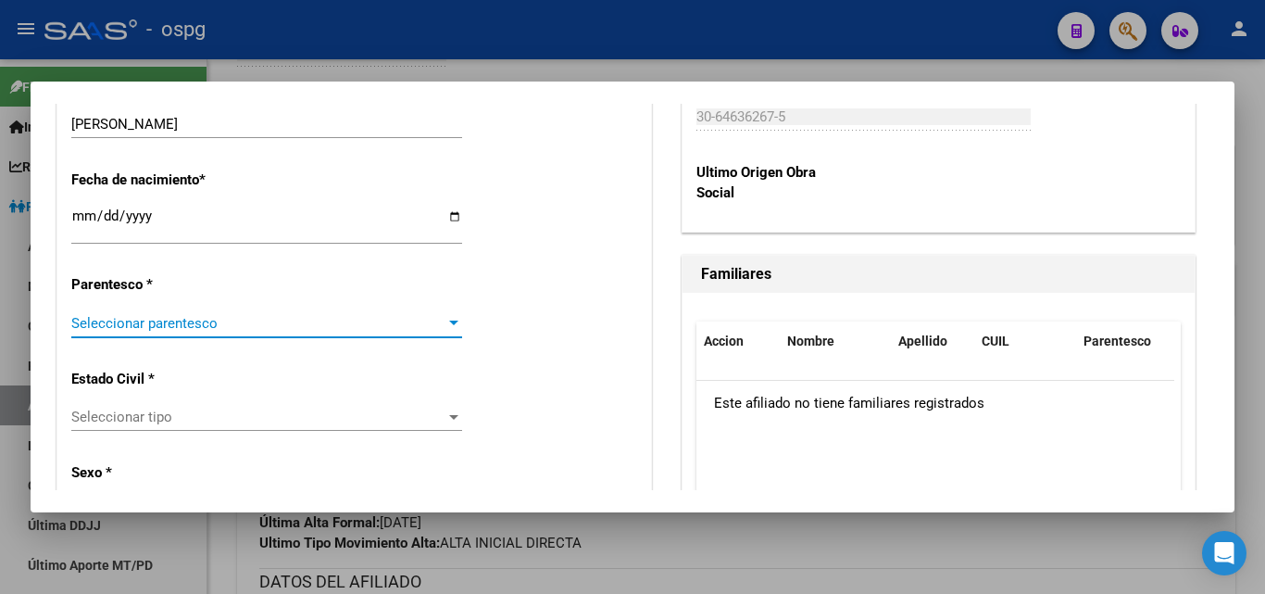
click at [449, 325] on div at bounding box center [453, 323] width 9 height 5
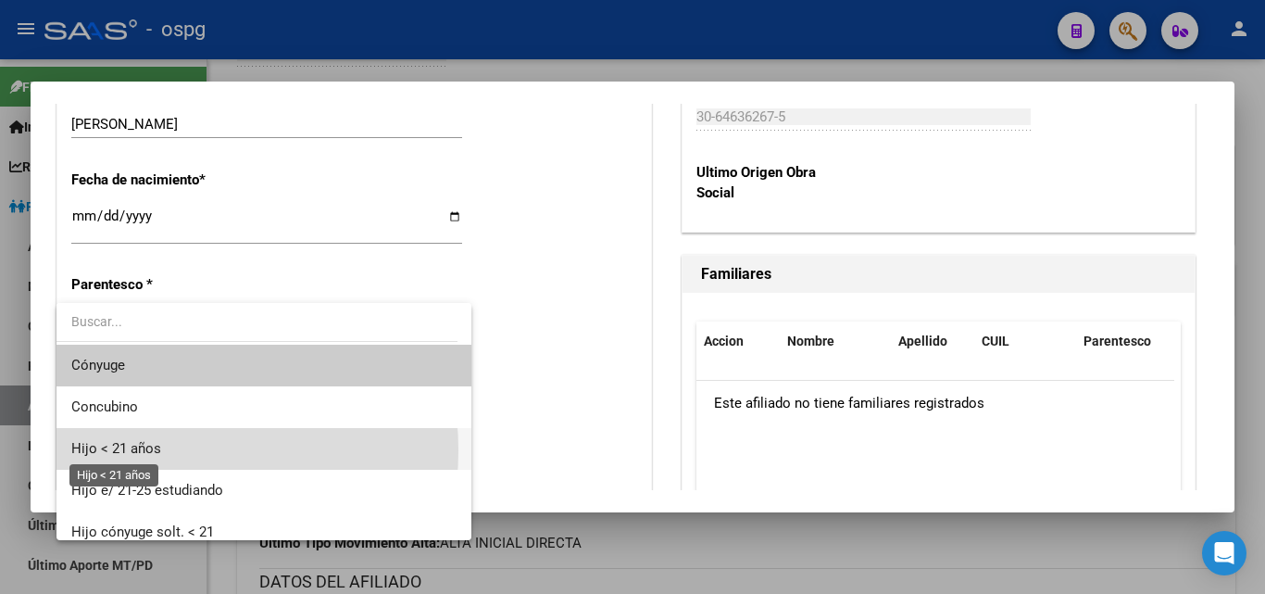
click at [142, 450] on span "Hijo < 21 años" at bounding box center [116, 448] width 90 height 17
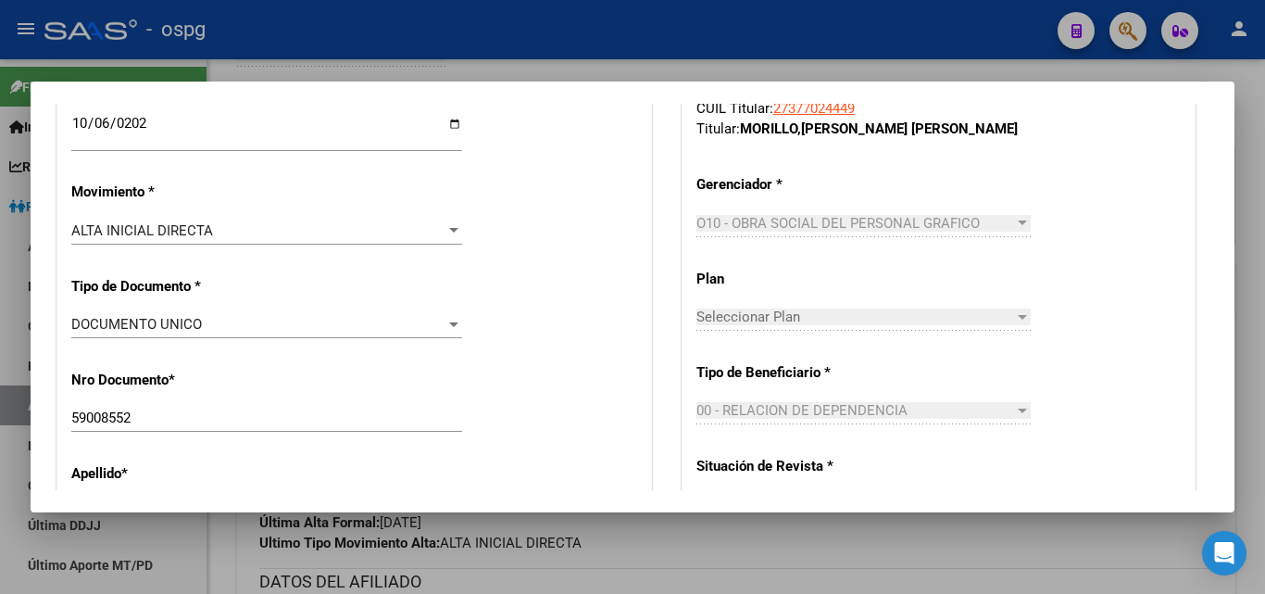
scroll to position [0, 0]
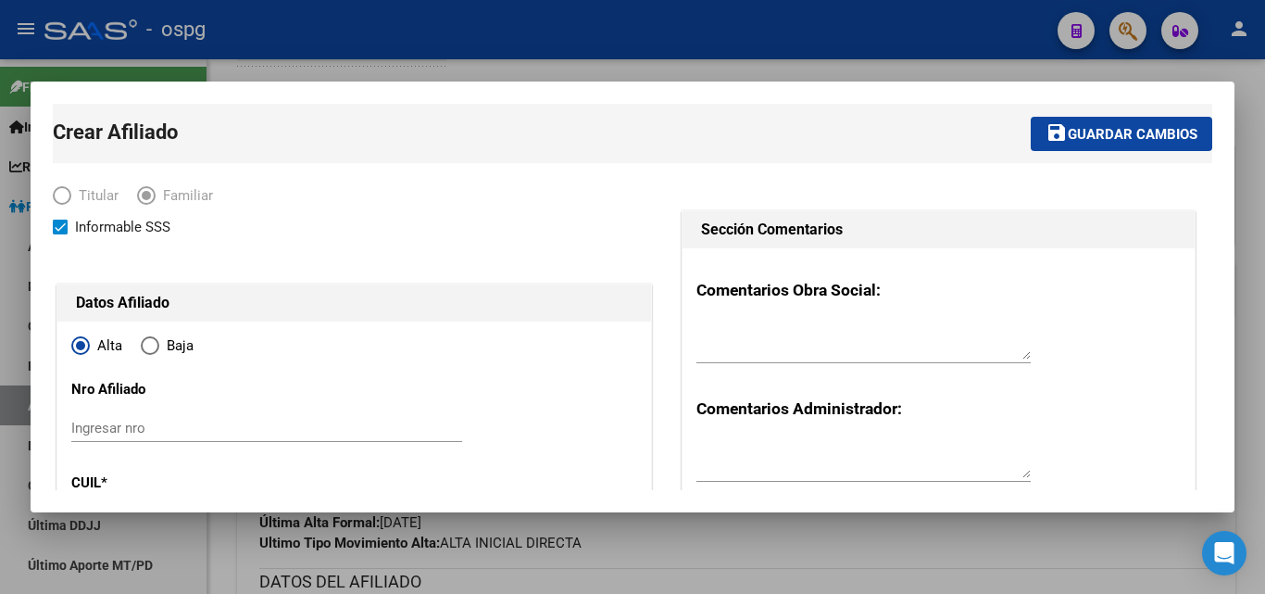
click at [1137, 132] on span "Guardar cambios" at bounding box center [1133, 134] width 130 height 17
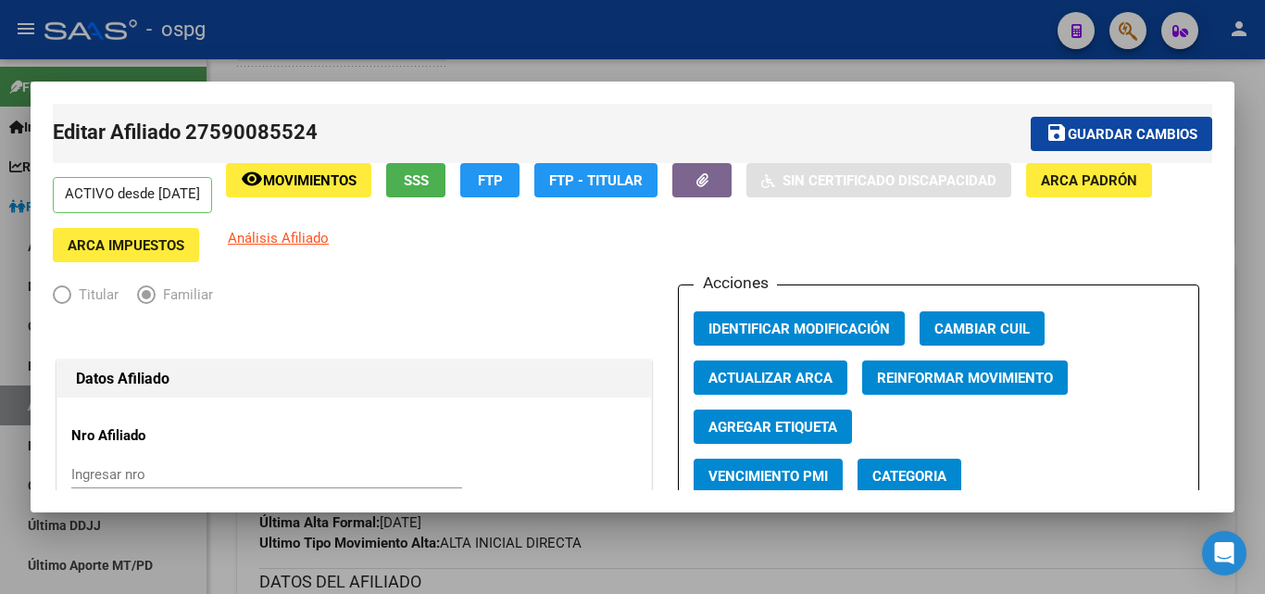
click at [1253, 206] on div at bounding box center [632, 297] width 1265 height 594
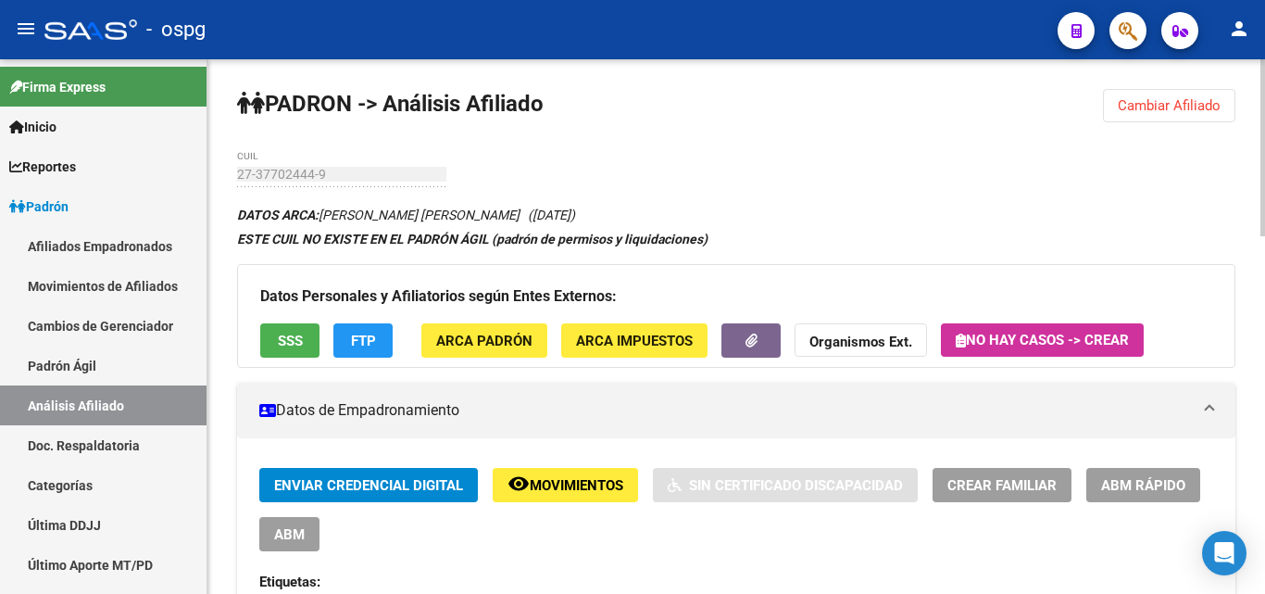
click at [1171, 110] on span "Cambiar Afiliado" at bounding box center [1169, 105] width 103 height 17
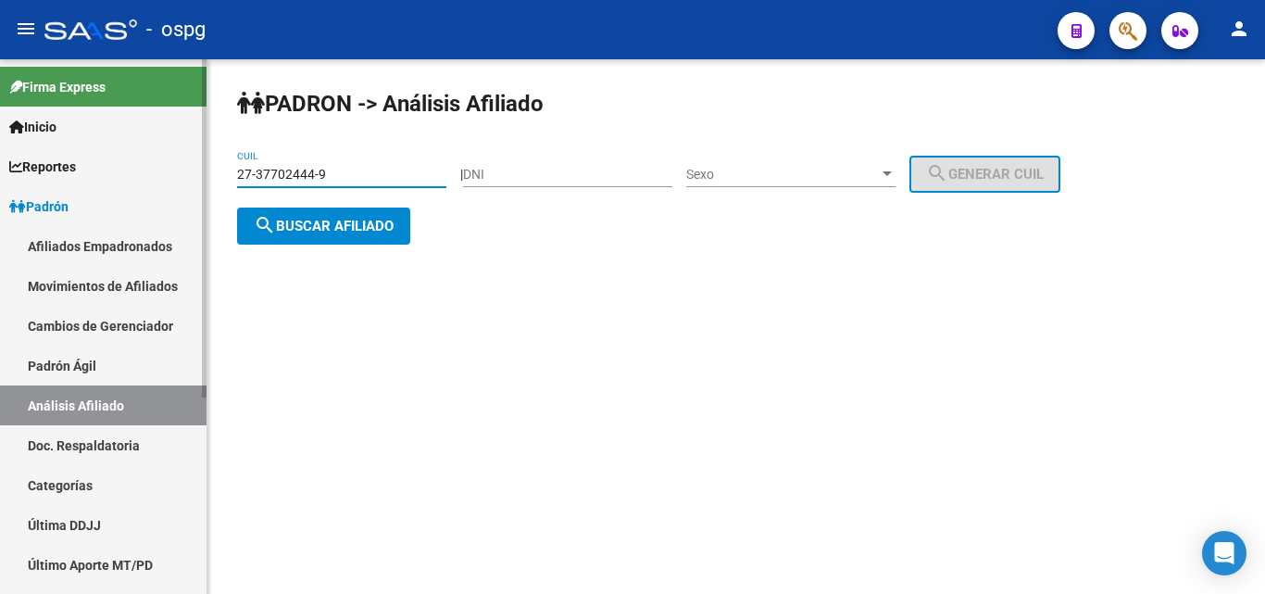
drag, startPoint x: 332, startPoint y: 179, endPoint x: 176, endPoint y: 175, distance: 155.7
click at [178, 175] on mat-sidenav-container "Firma Express Inicio Calendario SSS Instructivos Contacto OS Reportes Ingresos …" at bounding box center [632, 326] width 1265 height 535
type input "23-43593197-9"
click at [383, 228] on span "search Buscar afiliado" at bounding box center [324, 226] width 140 height 17
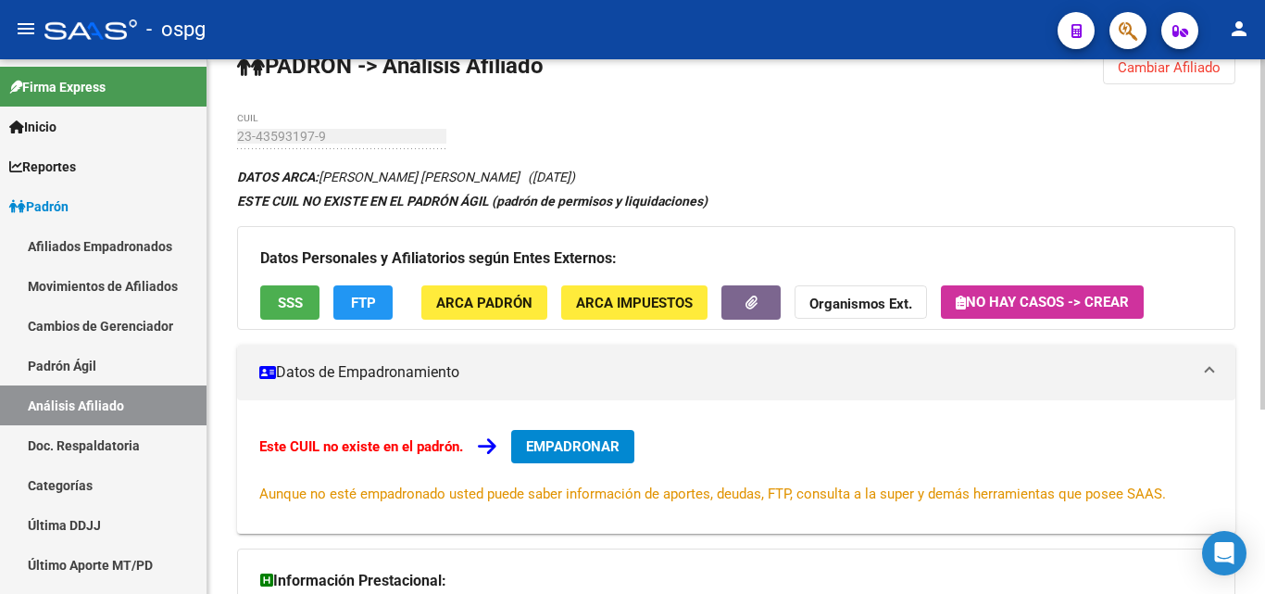
scroll to position [57, 0]
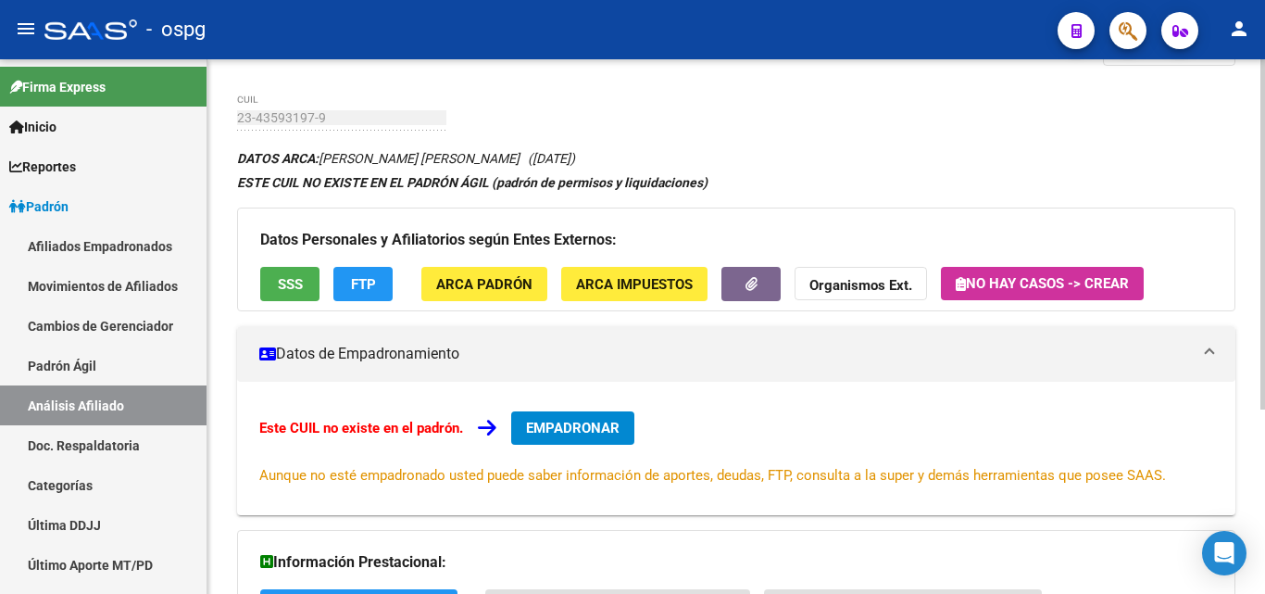
click at [1264, 314] on div at bounding box center [1263, 271] width 5 height 350
click at [606, 428] on span "EMPADRONAR" at bounding box center [573, 428] width 94 height 17
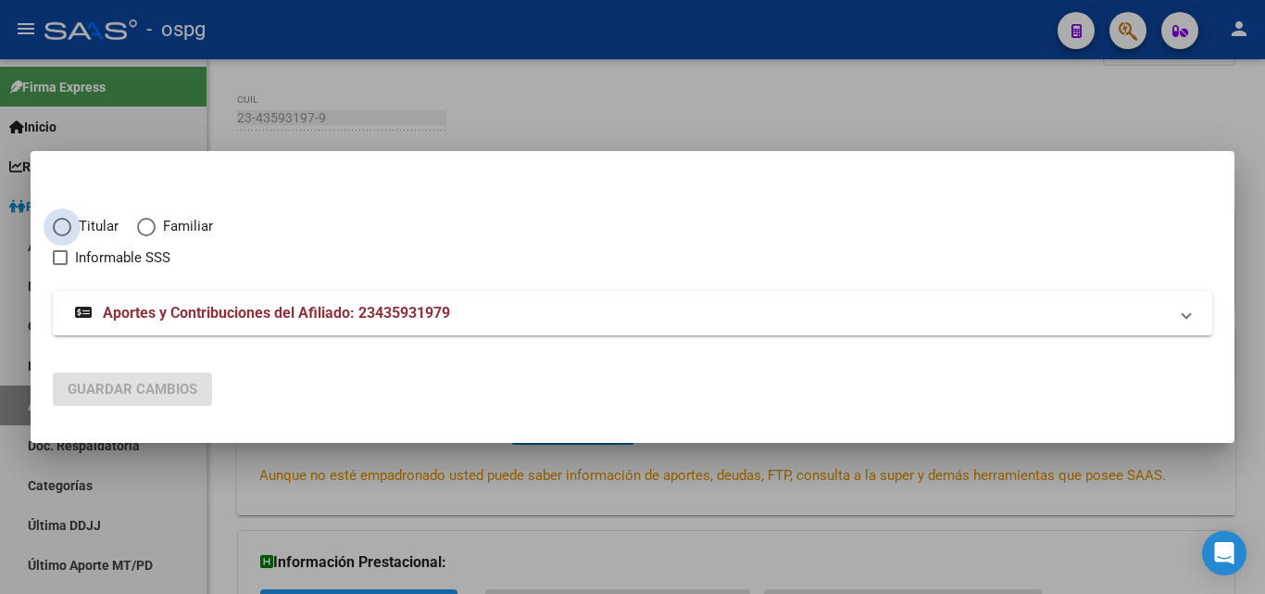
click at [62, 227] on span "Elija una opción" at bounding box center [62, 227] width 0 height 0
click at [62, 227] on input "Titular" at bounding box center [62, 227] width 19 height 19
radio input "true"
checkbox input "true"
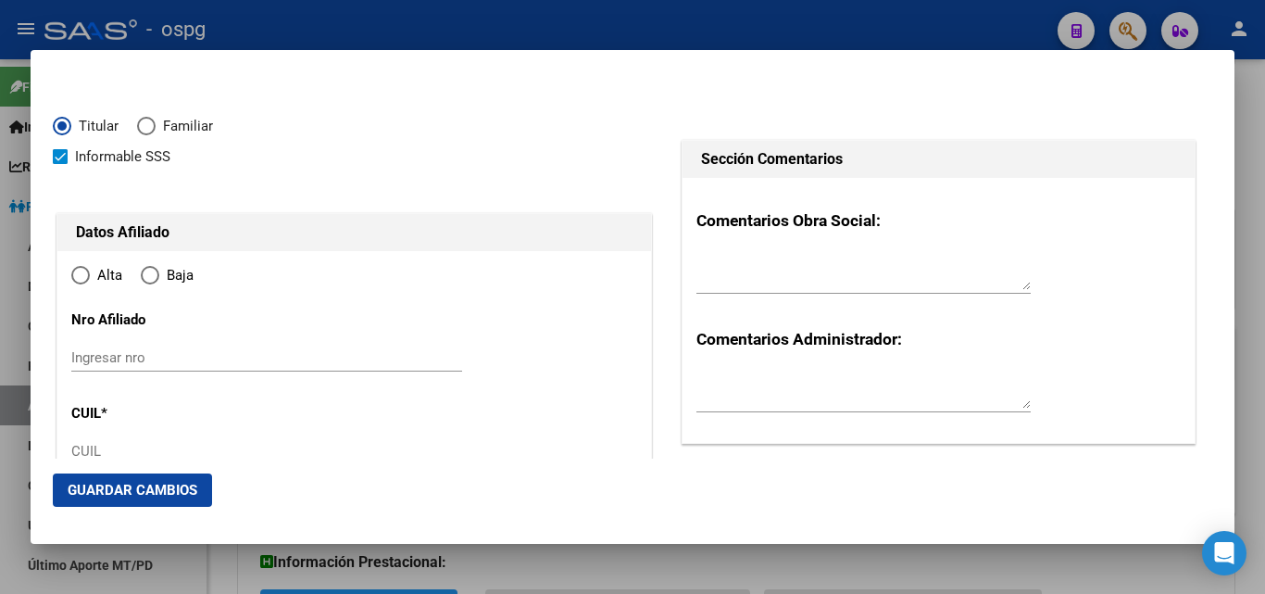
type input "23-43593197-9"
type input "43593197"
type input "[PERSON_NAME]"
type input "[DATE]"
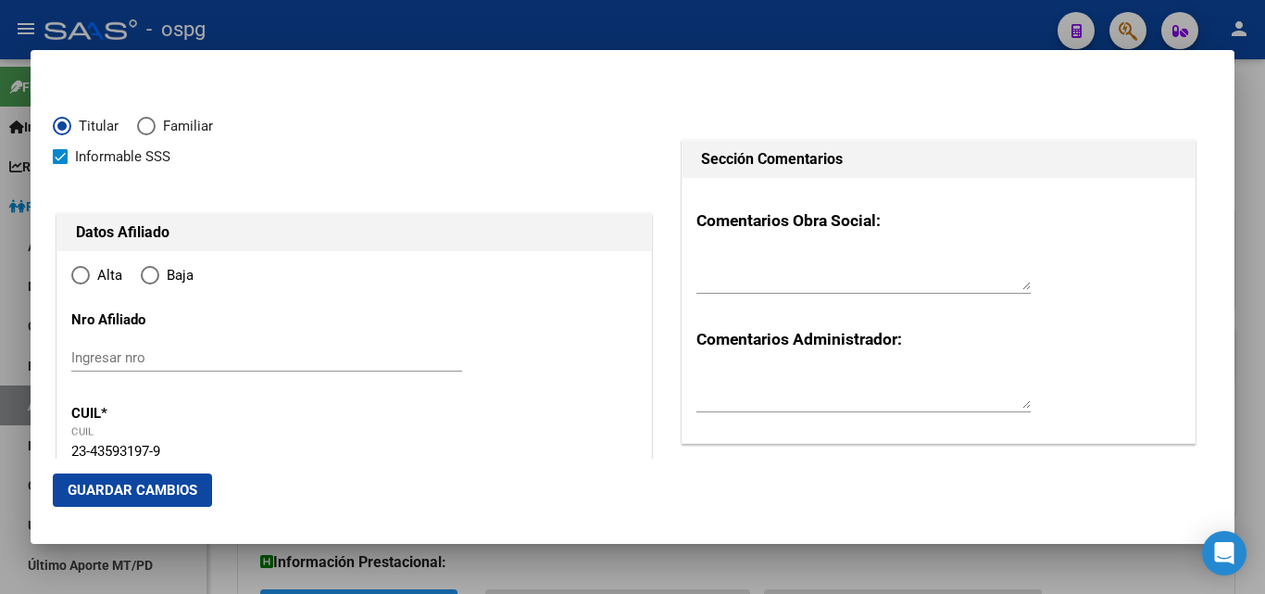
type input "SAN JUSTO"
type input "1754"
type input "PERDRIEL"
type input "3583"
radio input "true"
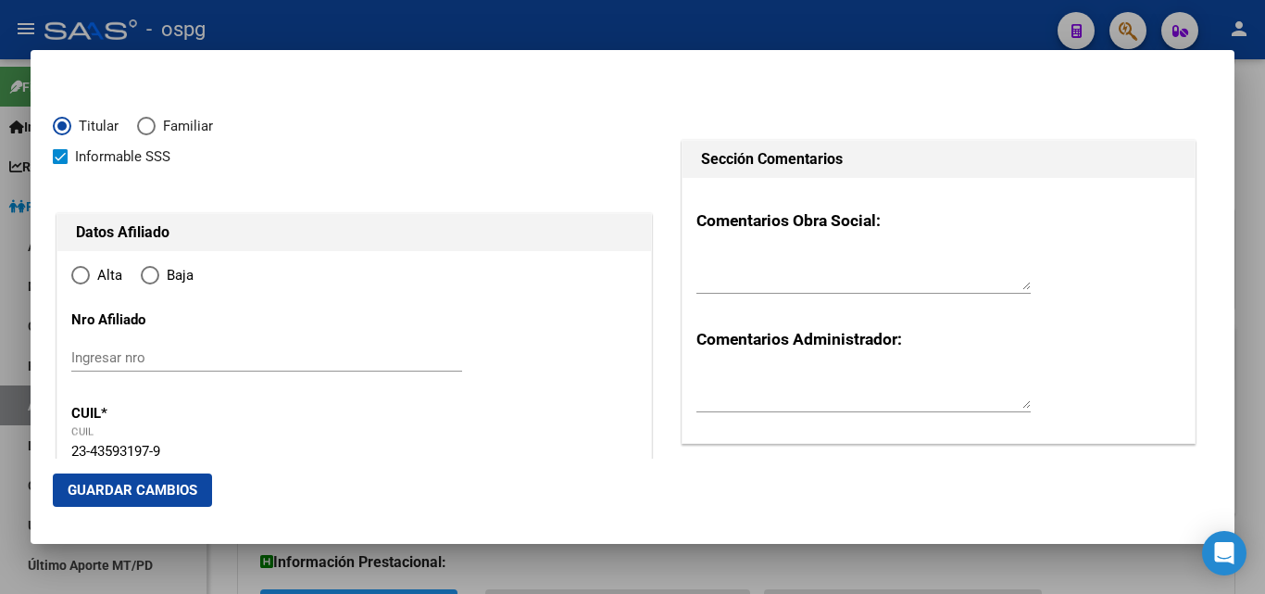
type input "SAN JUSTO"
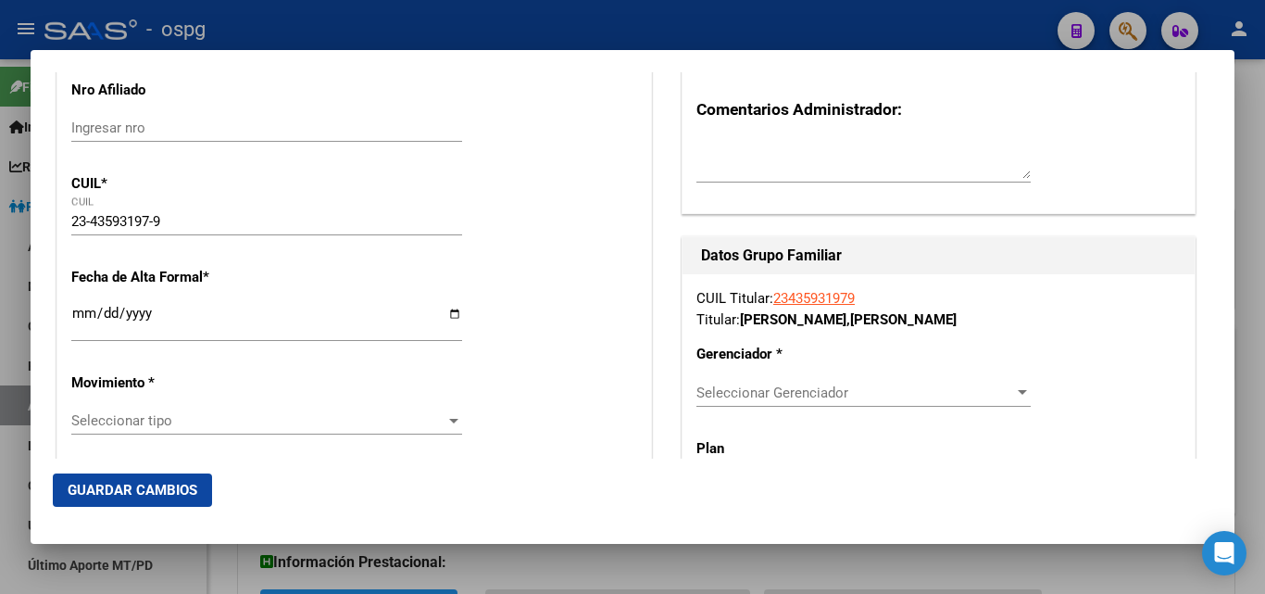
scroll to position [291, 0]
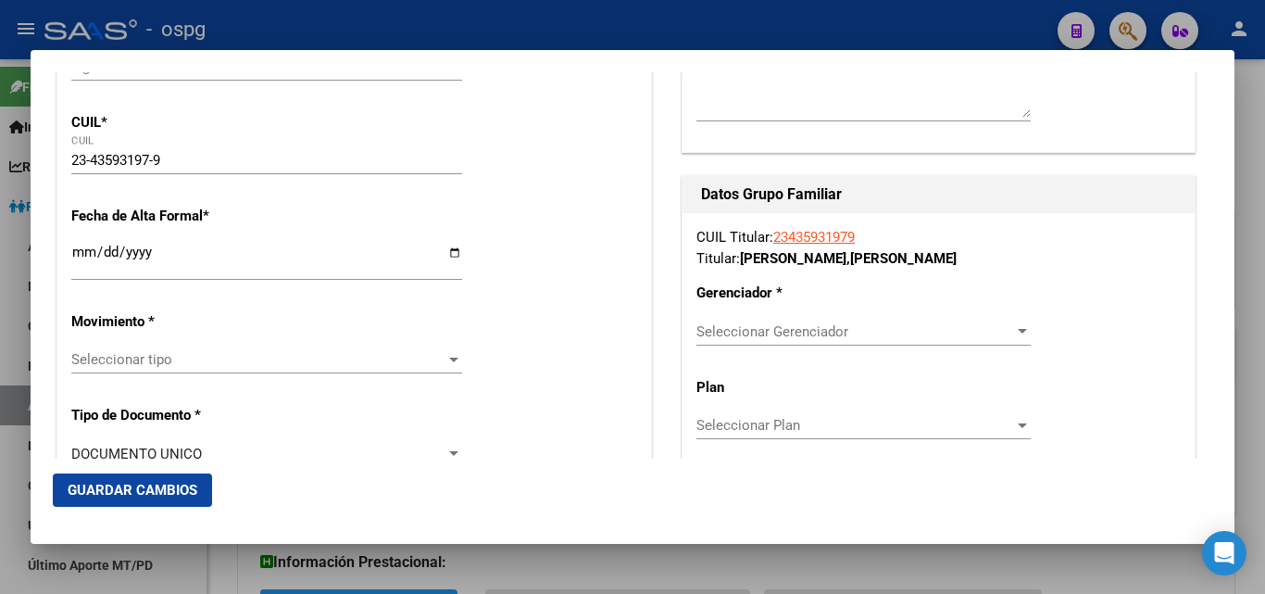
click at [73, 250] on input "Ingresar fecha" at bounding box center [266, 260] width 391 height 30
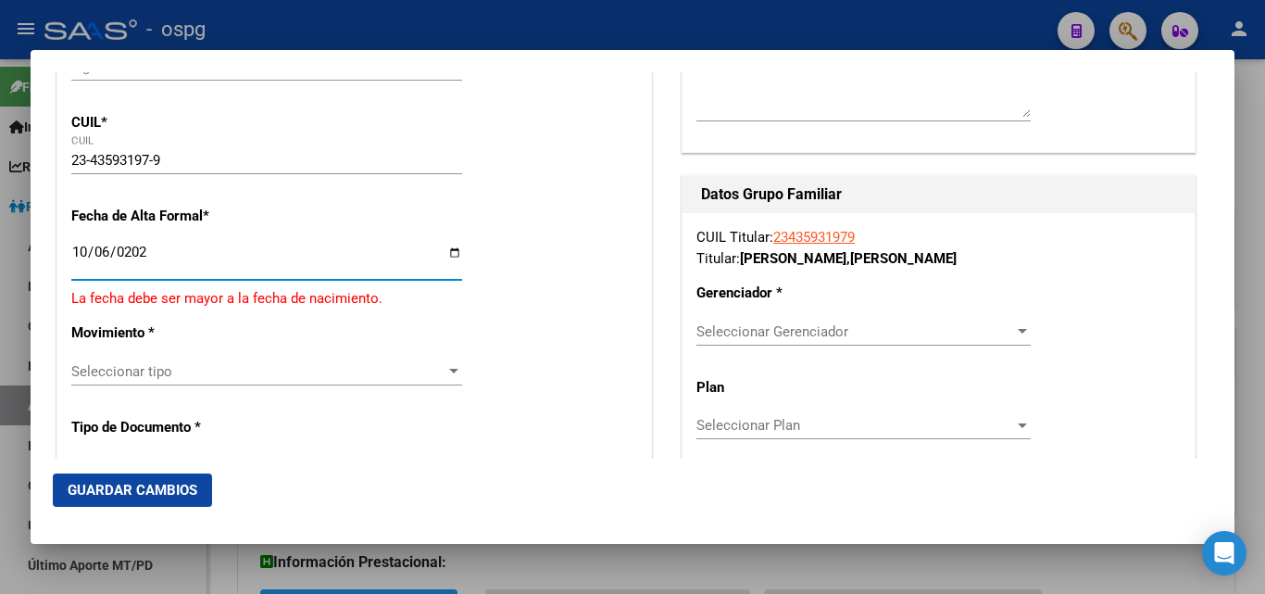
type input "[DATE]"
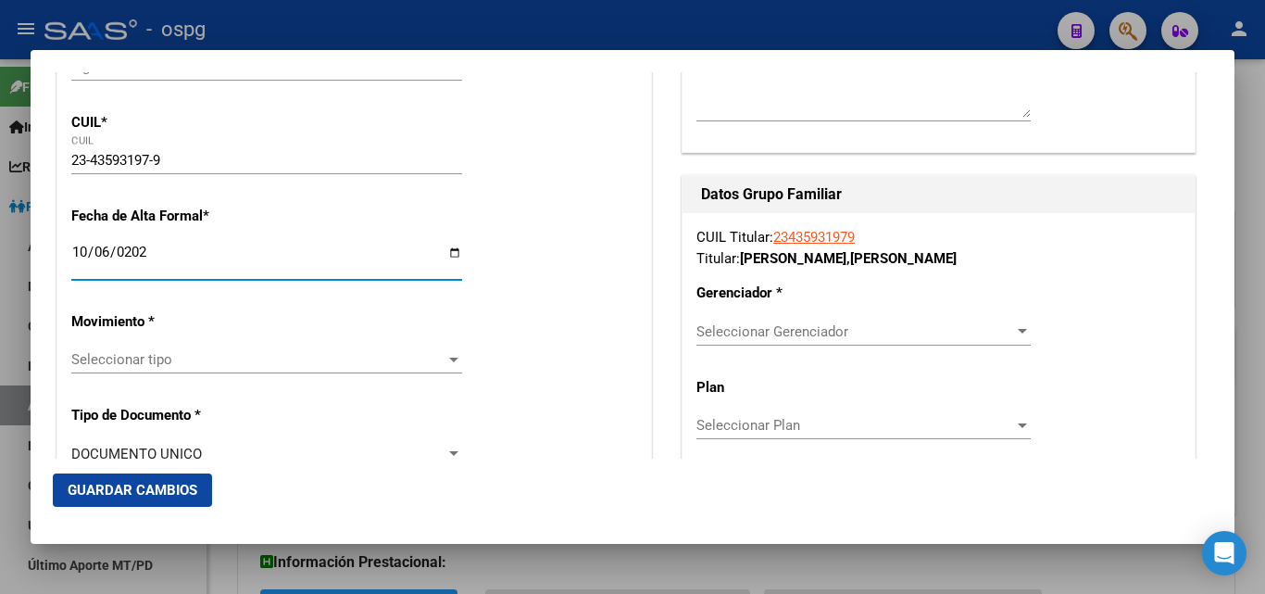
click at [455, 363] on div at bounding box center [454, 359] width 17 height 15
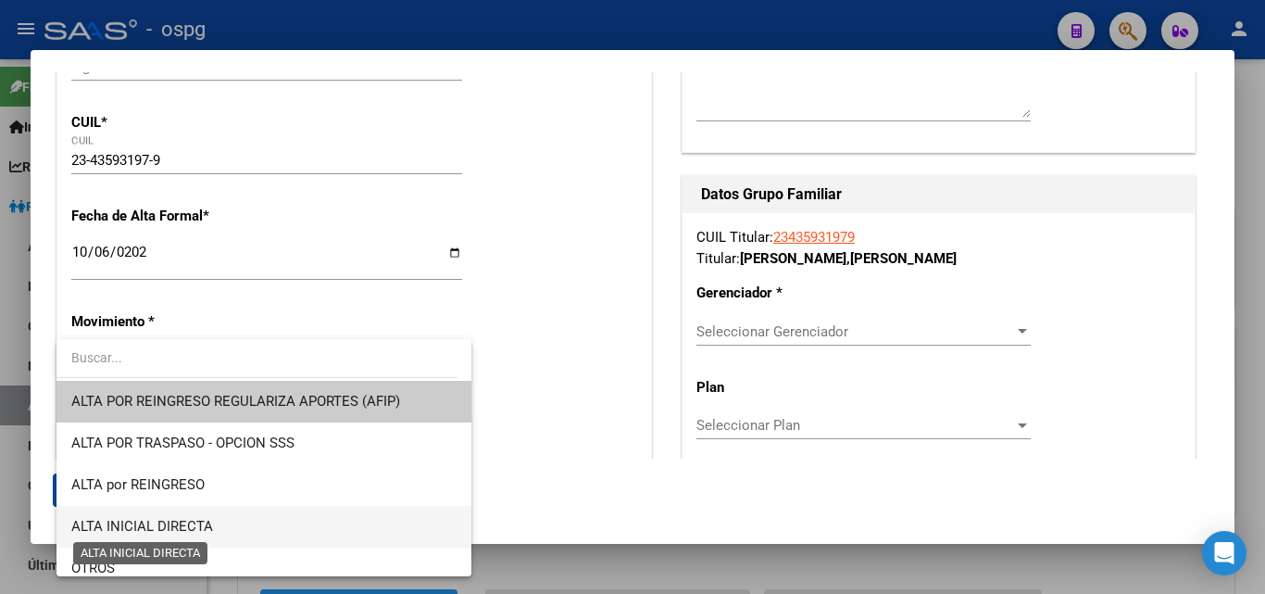
click at [181, 521] on span "ALTA INICIAL DIRECTA" at bounding box center [142, 526] width 142 height 17
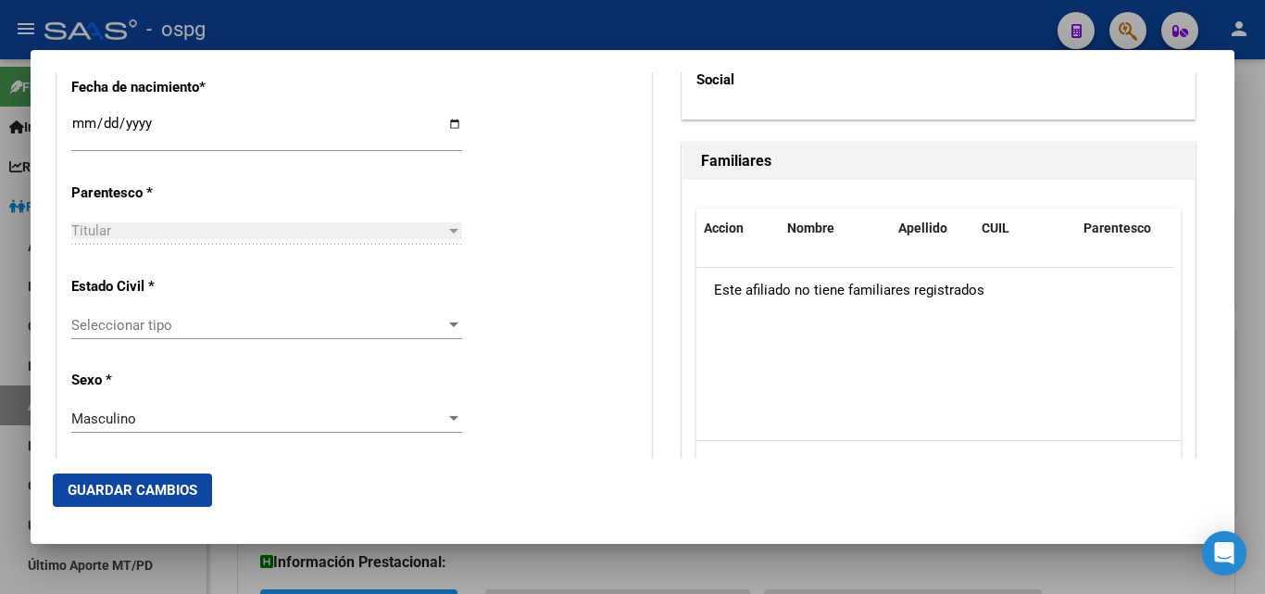
scroll to position [1002, 0]
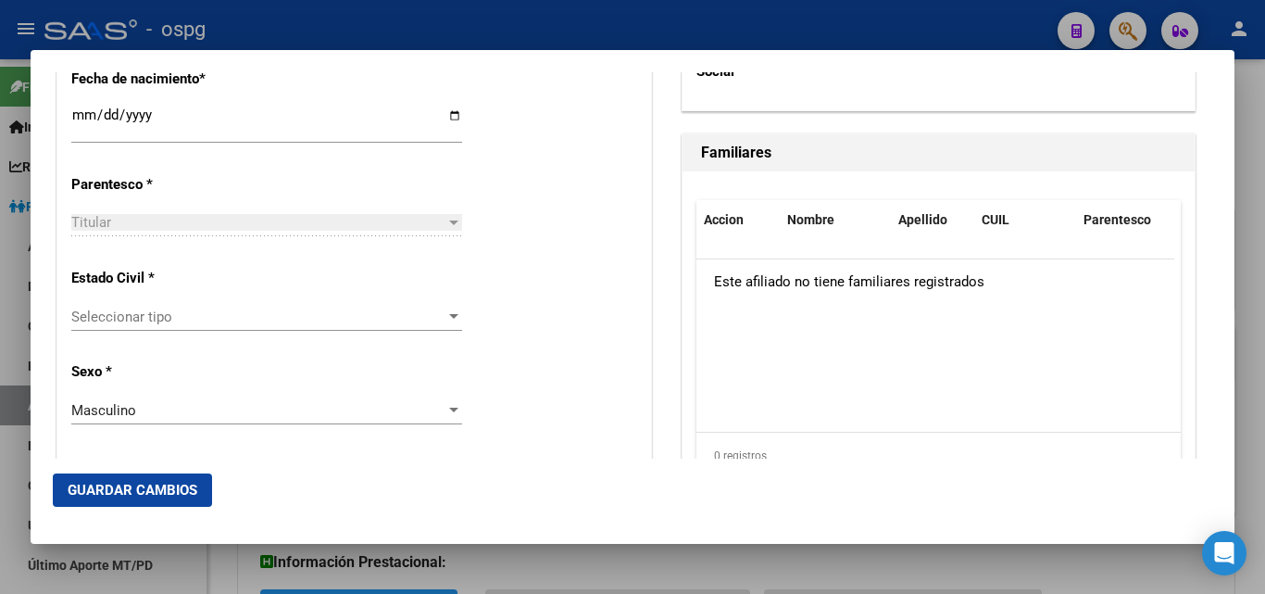
click at [451, 319] on div at bounding box center [453, 316] width 9 height 5
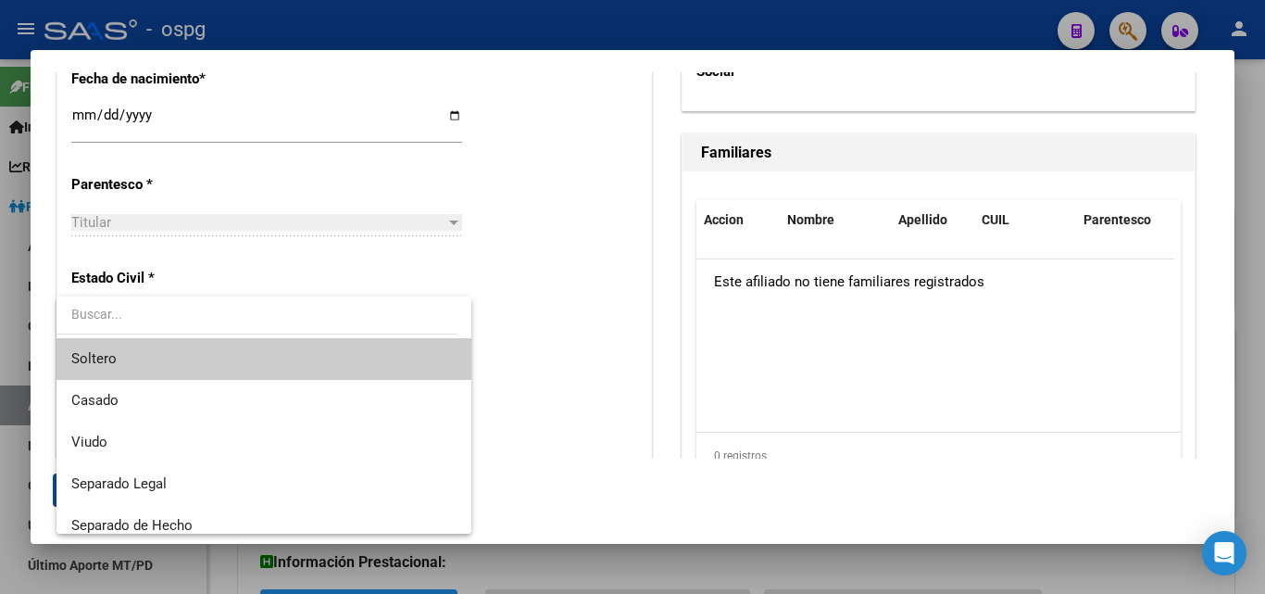
click at [163, 364] on span "Soltero" at bounding box center [263, 359] width 385 height 42
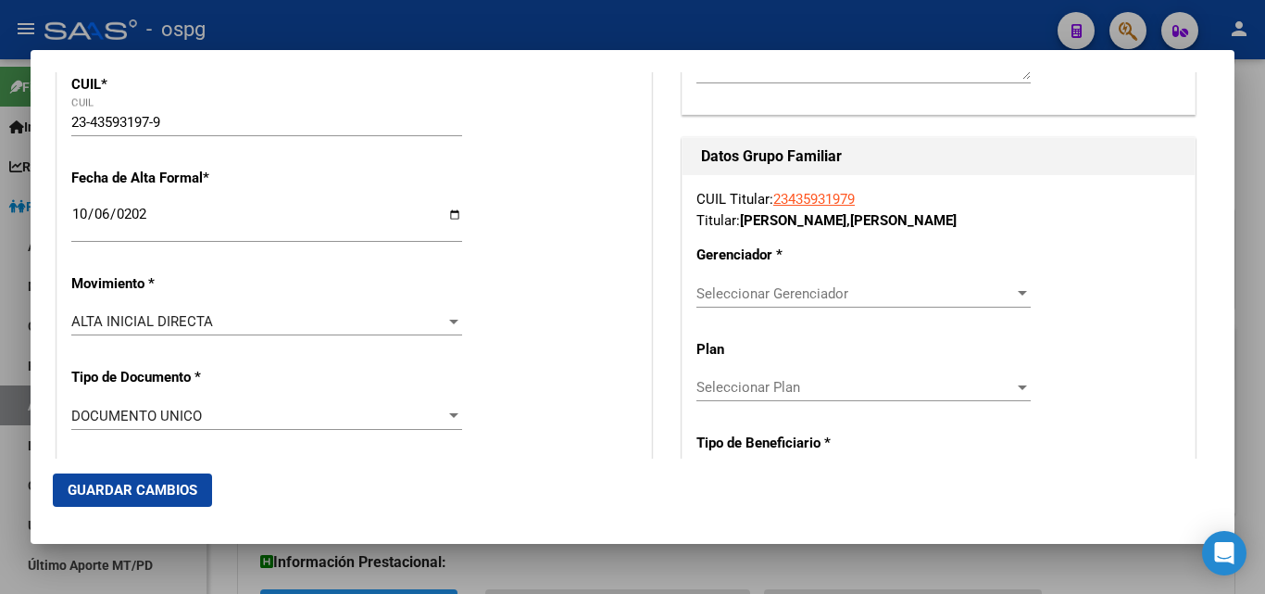
scroll to position [336, 0]
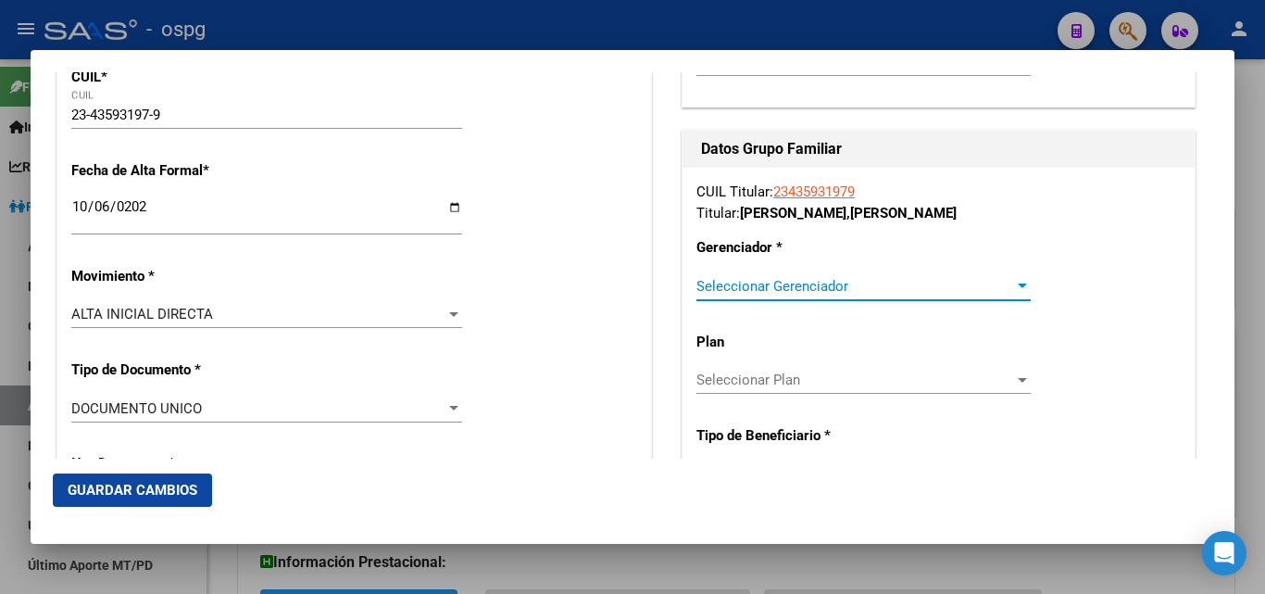
click at [1018, 286] on div at bounding box center [1022, 285] width 9 height 5
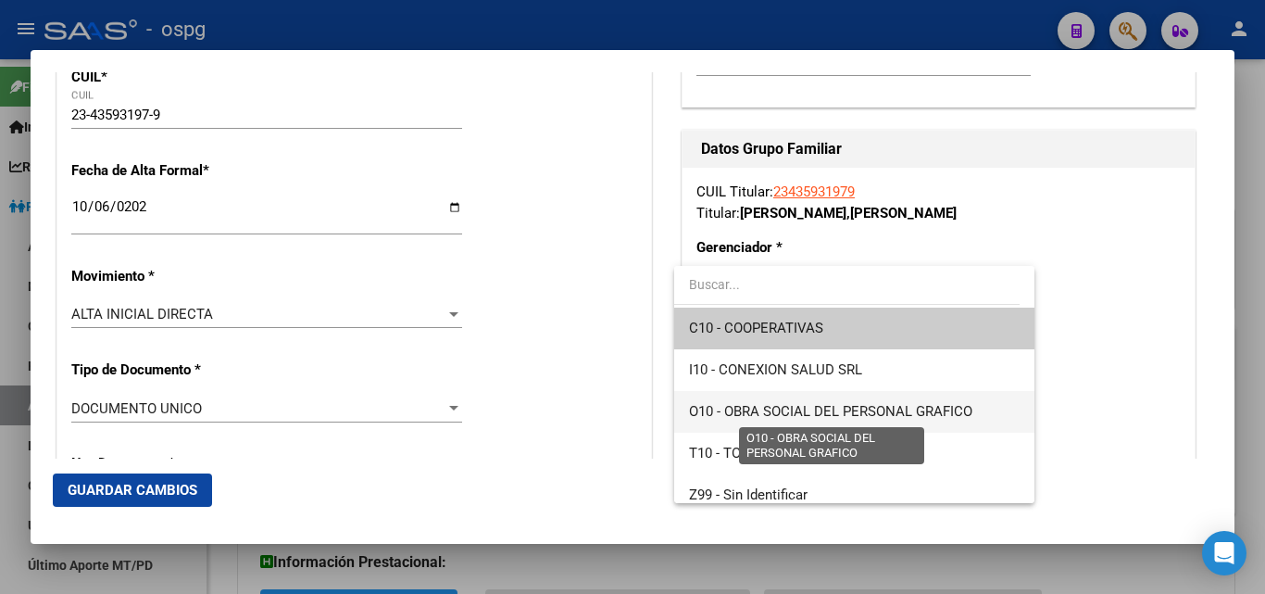
click at [863, 410] on span "O10 - OBRA SOCIAL DEL PERSONAL GRAFICO" at bounding box center [830, 411] width 283 height 17
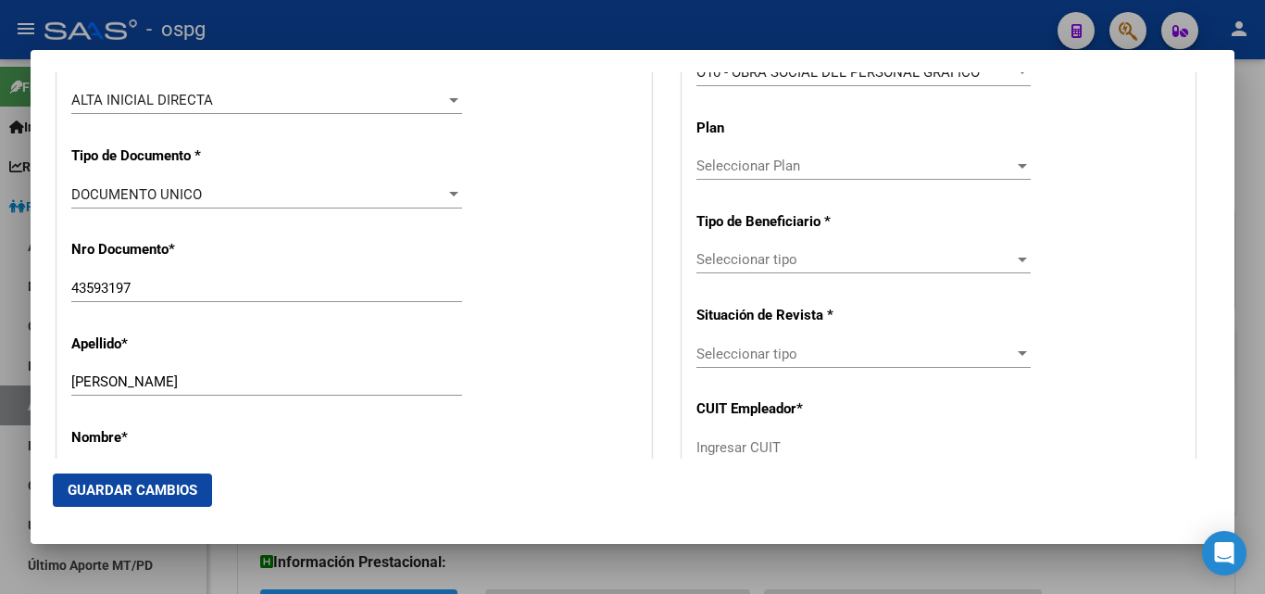
scroll to position [559, 0]
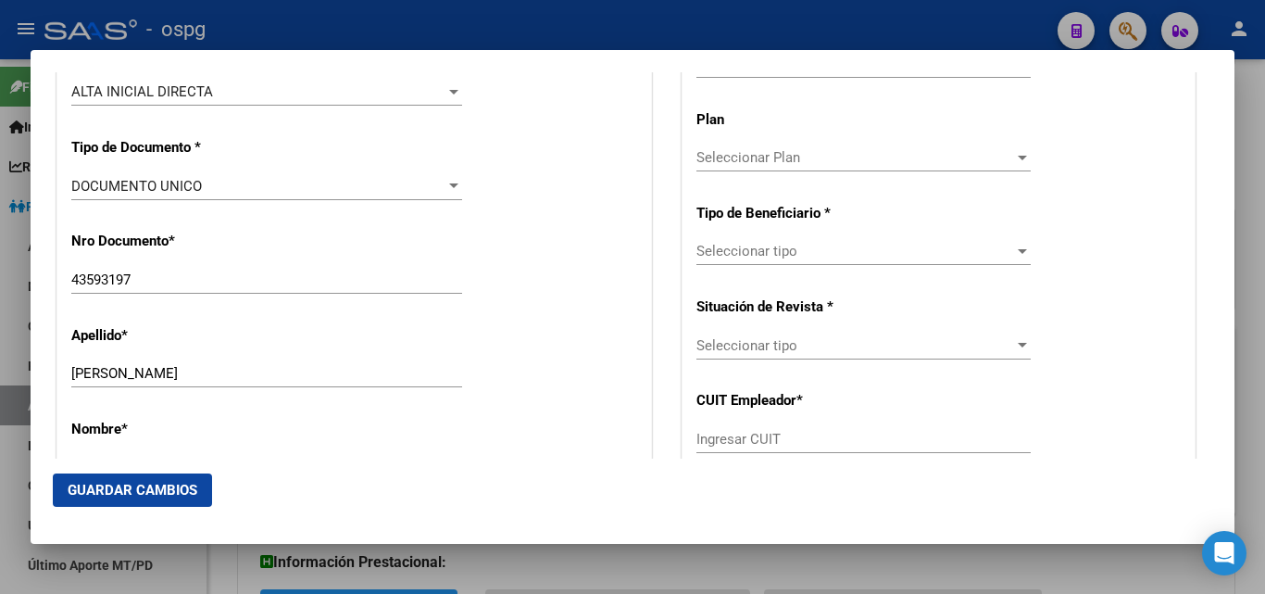
click at [1014, 254] on div at bounding box center [1022, 251] width 17 height 15
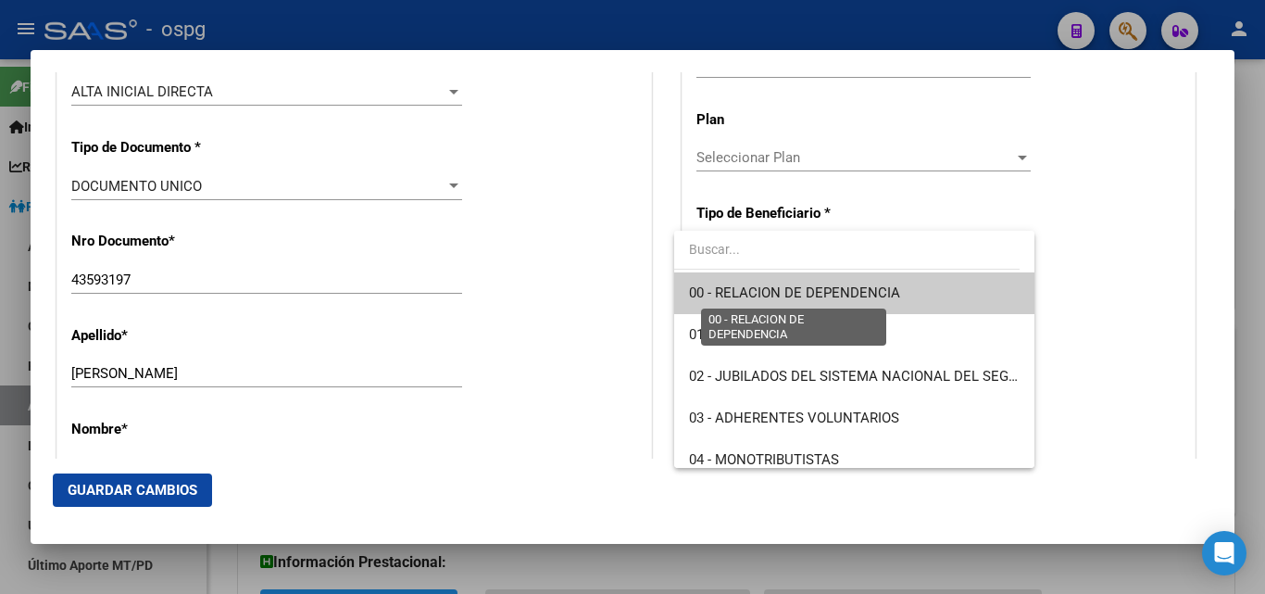
click at [850, 291] on span "00 - RELACION DE DEPENDENCIA" at bounding box center [794, 292] width 211 height 17
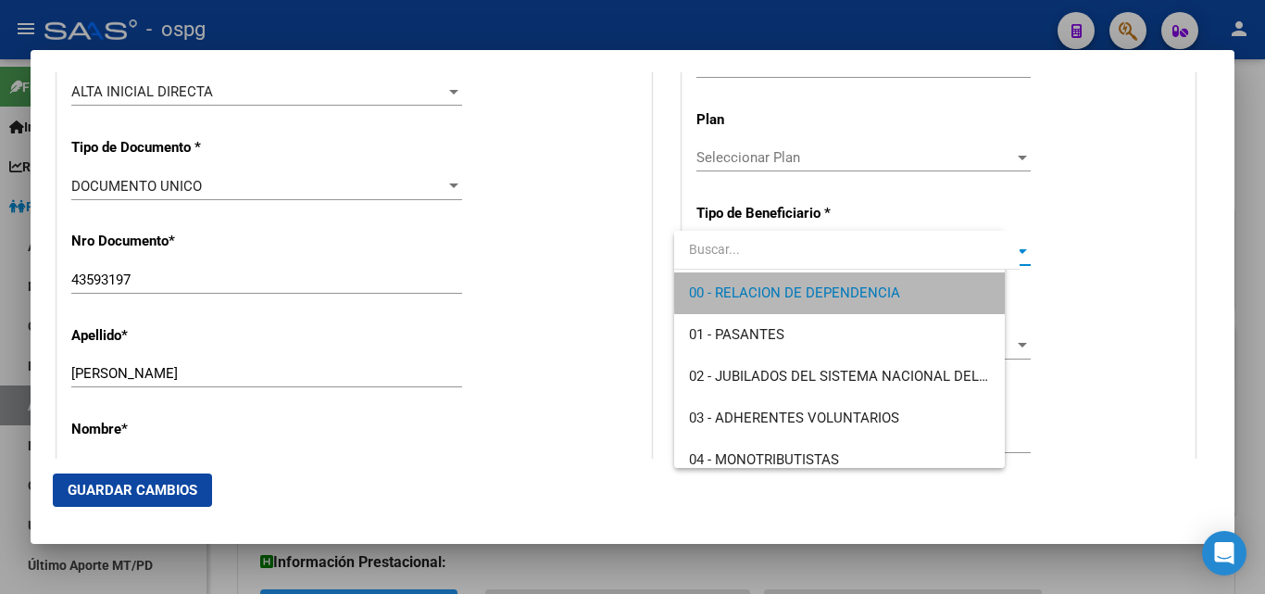
type input "30-67764589-6"
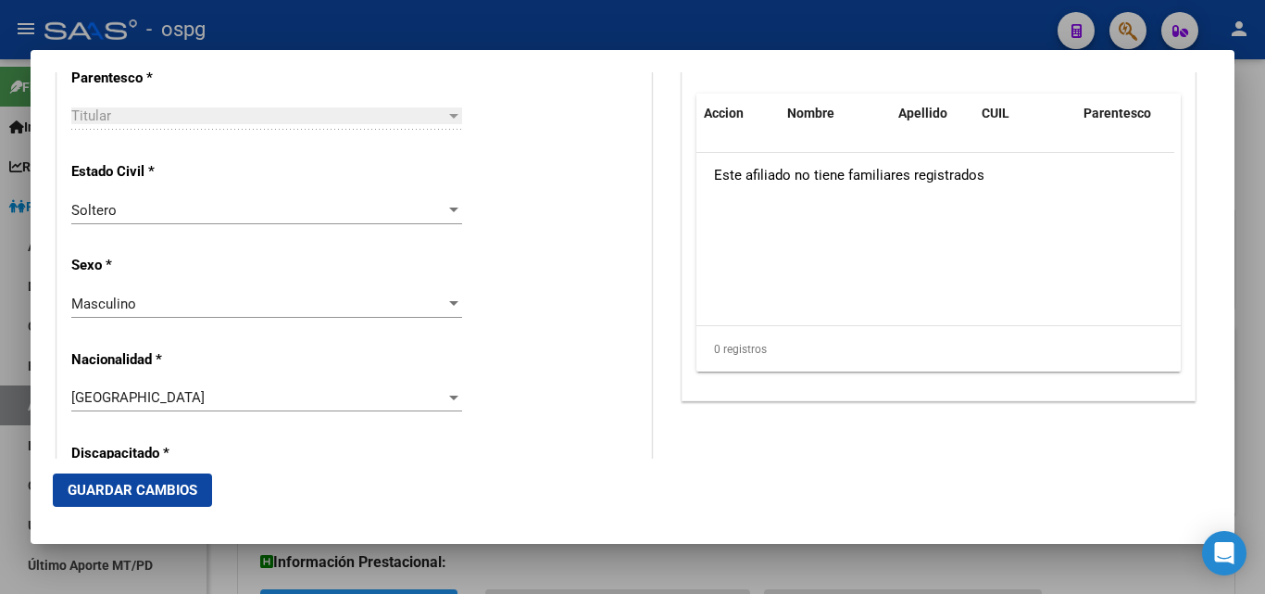
scroll to position [1116, 0]
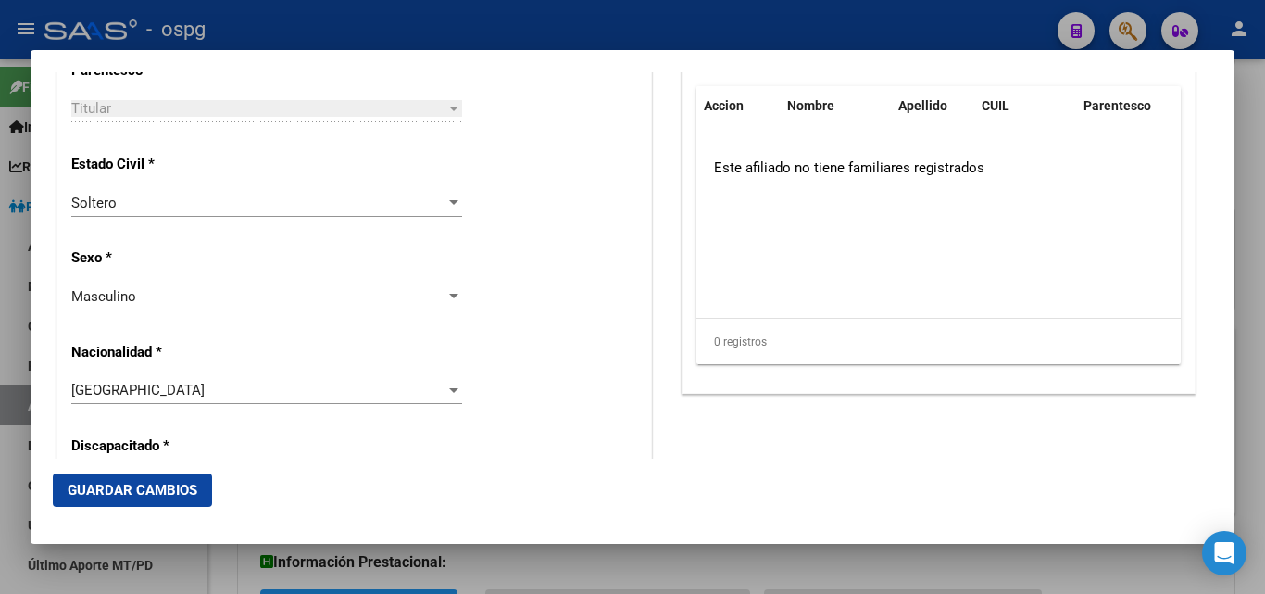
click at [173, 483] on span "Guardar Cambios" at bounding box center [133, 490] width 130 height 17
